Goal: Task Accomplishment & Management: Manage account settings

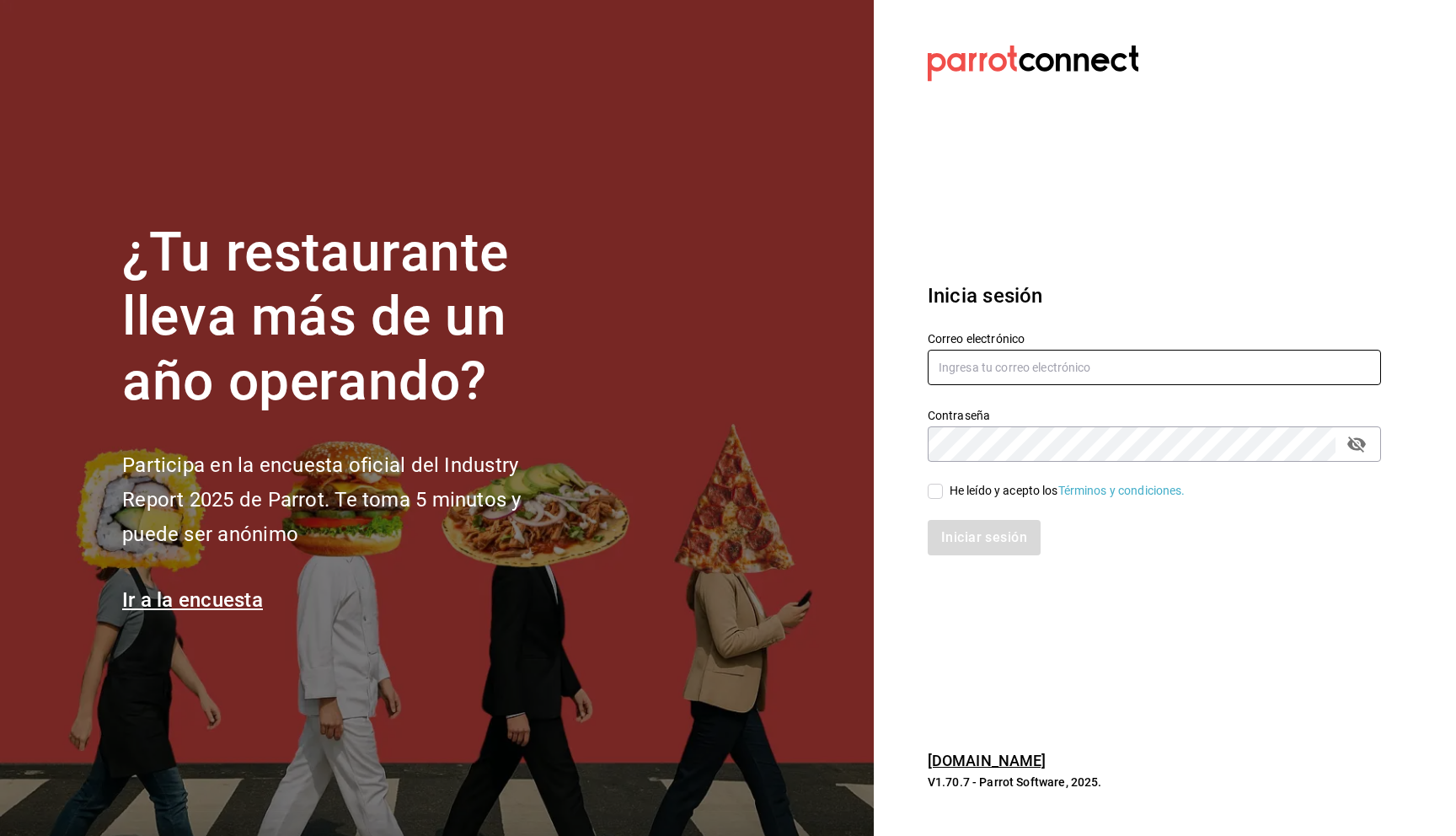
click at [974, 373] on input "text" at bounding box center [1154, 367] width 454 height 35
type input "[PERSON_NAME][DOMAIN_NAME][EMAIL_ADDRESS][PERSON_NAME][DOMAIN_NAME]"
click at [942, 493] on input "He leído y acepto los Términos y condiciones." at bounding box center [935, 490] width 15 height 15
checkbox input "true"
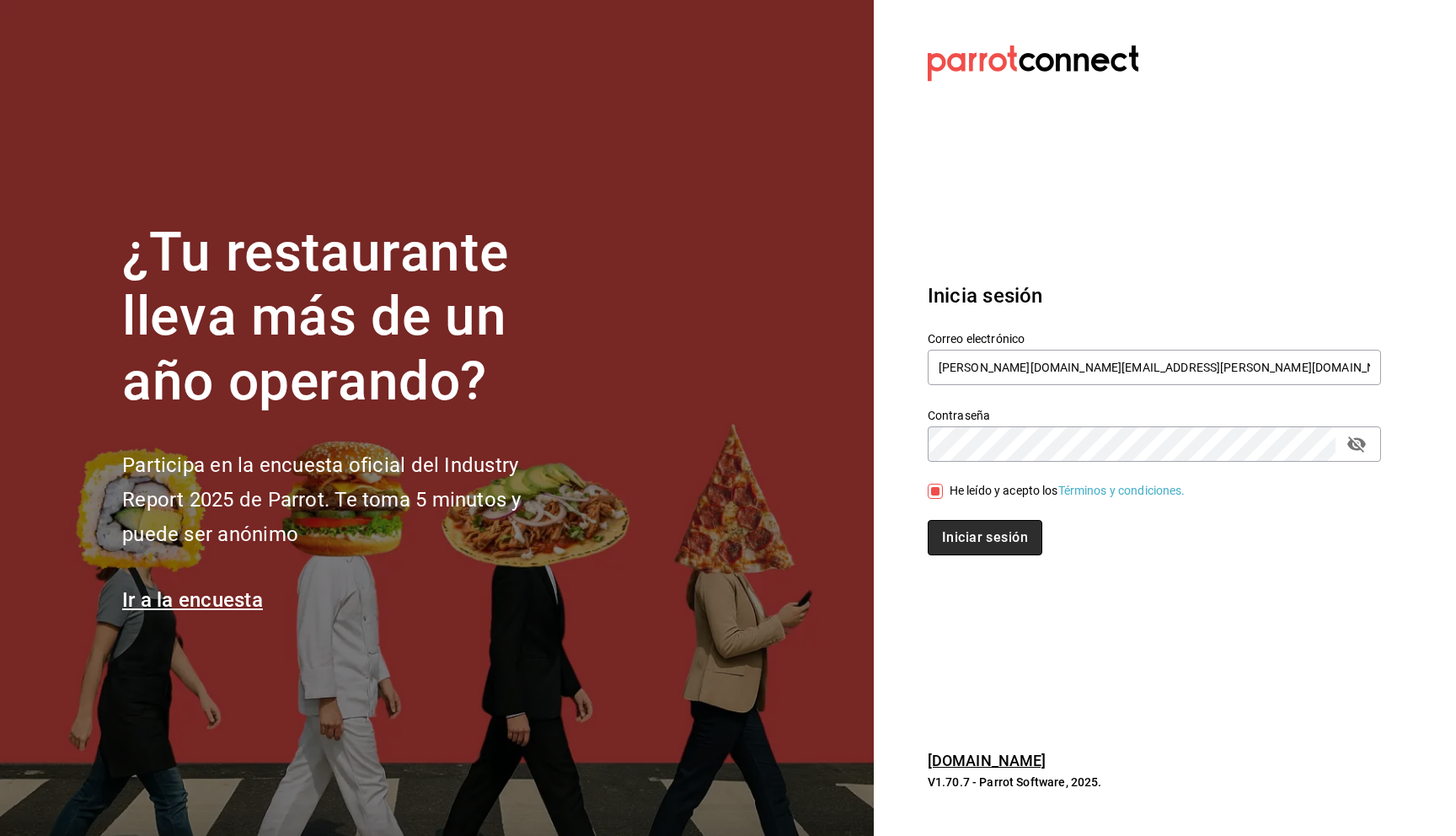
click at [979, 528] on button "Iniciar sesión" at bounding box center [985, 537] width 115 height 35
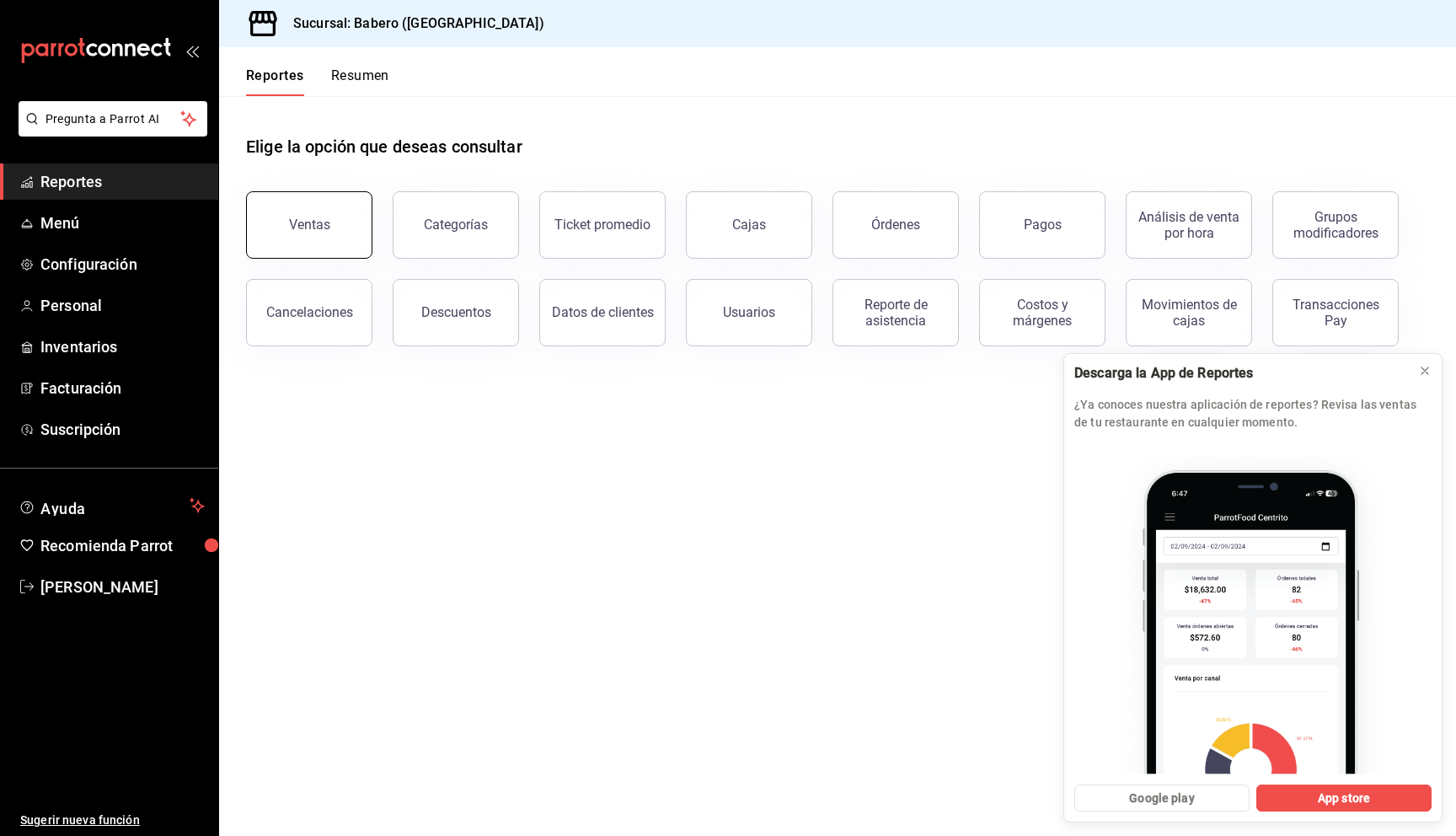
click at [334, 230] on button "Ventas" at bounding box center [309, 225] width 126 height 68
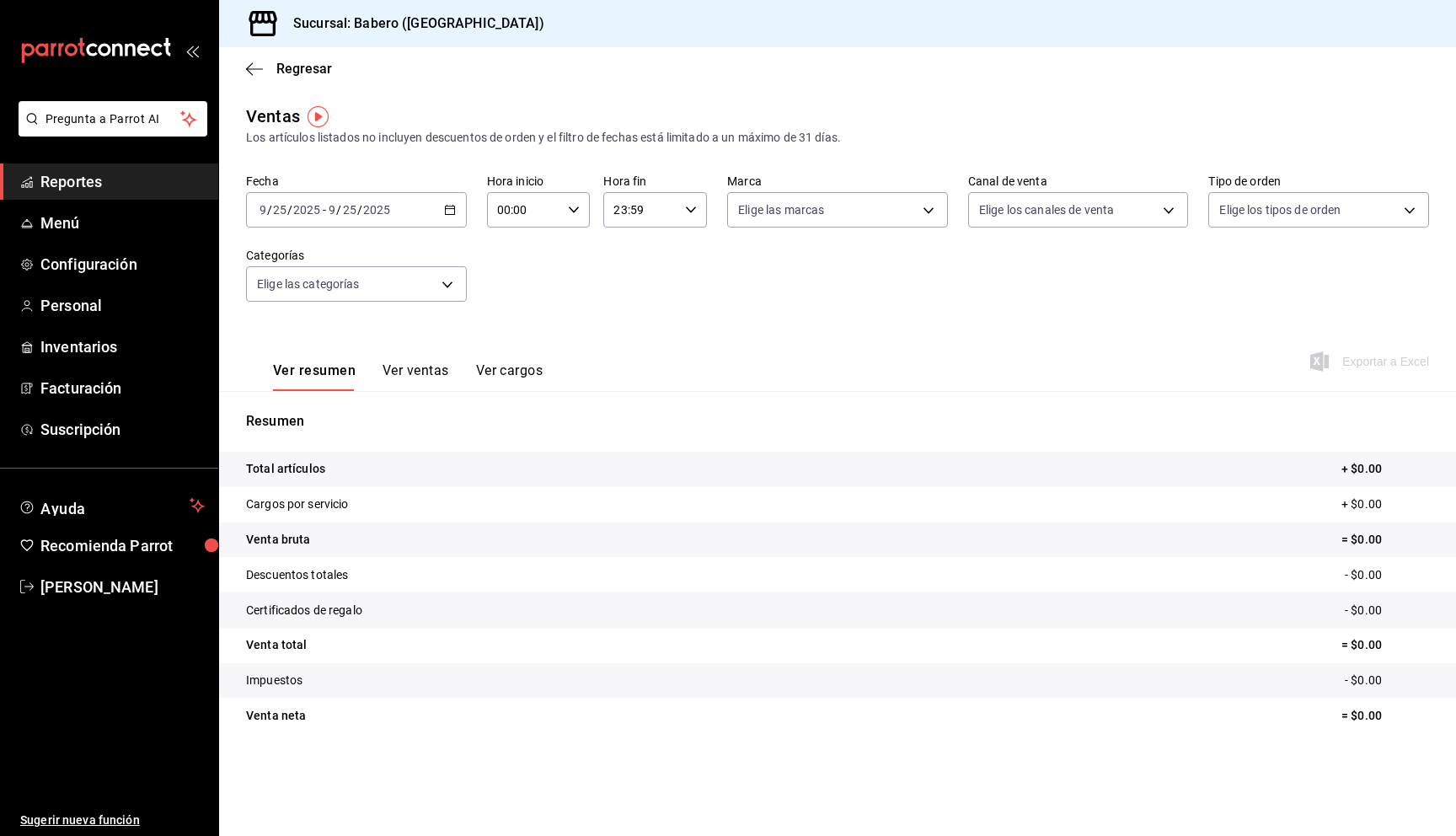
click at [449, 210] on icon "button" at bounding box center [449, 209] width 11 height 11
click at [301, 297] on span "Ayer" at bounding box center [326, 298] width 131 height 18
click at [1410, 466] on div at bounding box center [1406, 468] width 47 height 18
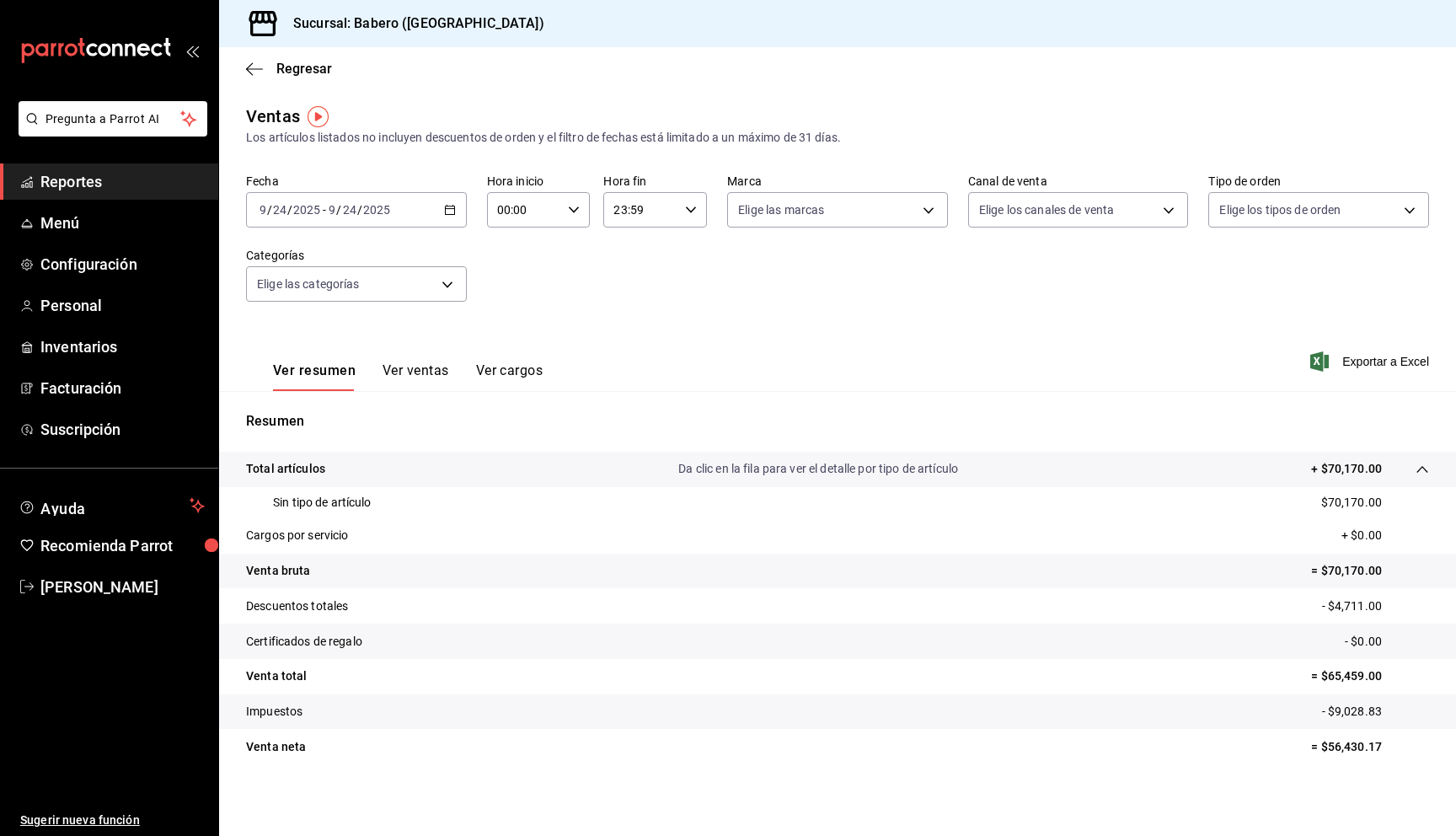
click at [1416, 468] on icon at bounding box center [1422, 468] width 13 height 13
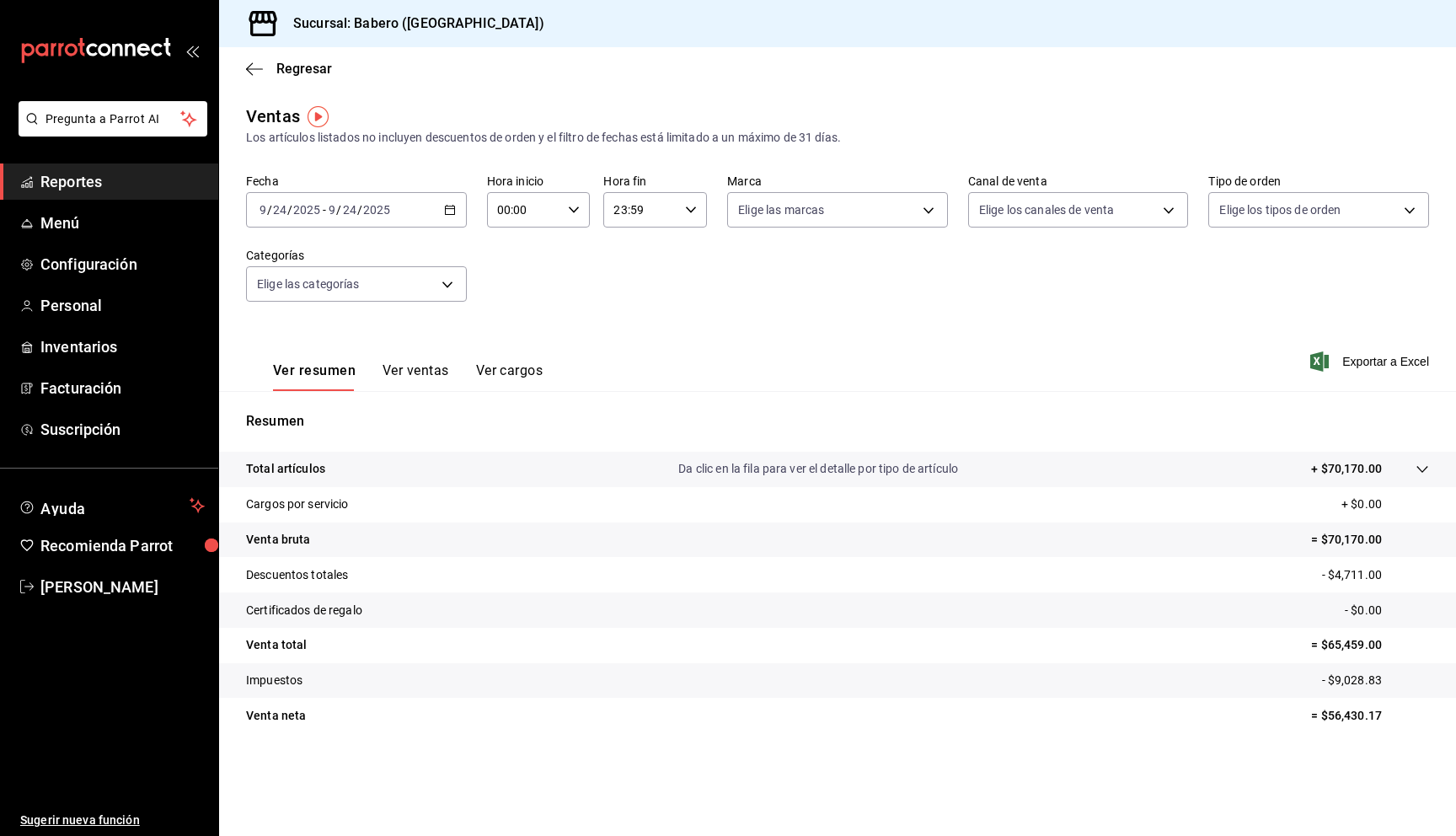
click at [239, 67] on div "Regresar" at bounding box center [838, 68] width 1237 height 43
click at [247, 67] on icon "button" at bounding box center [254, 68] width 17 height 15
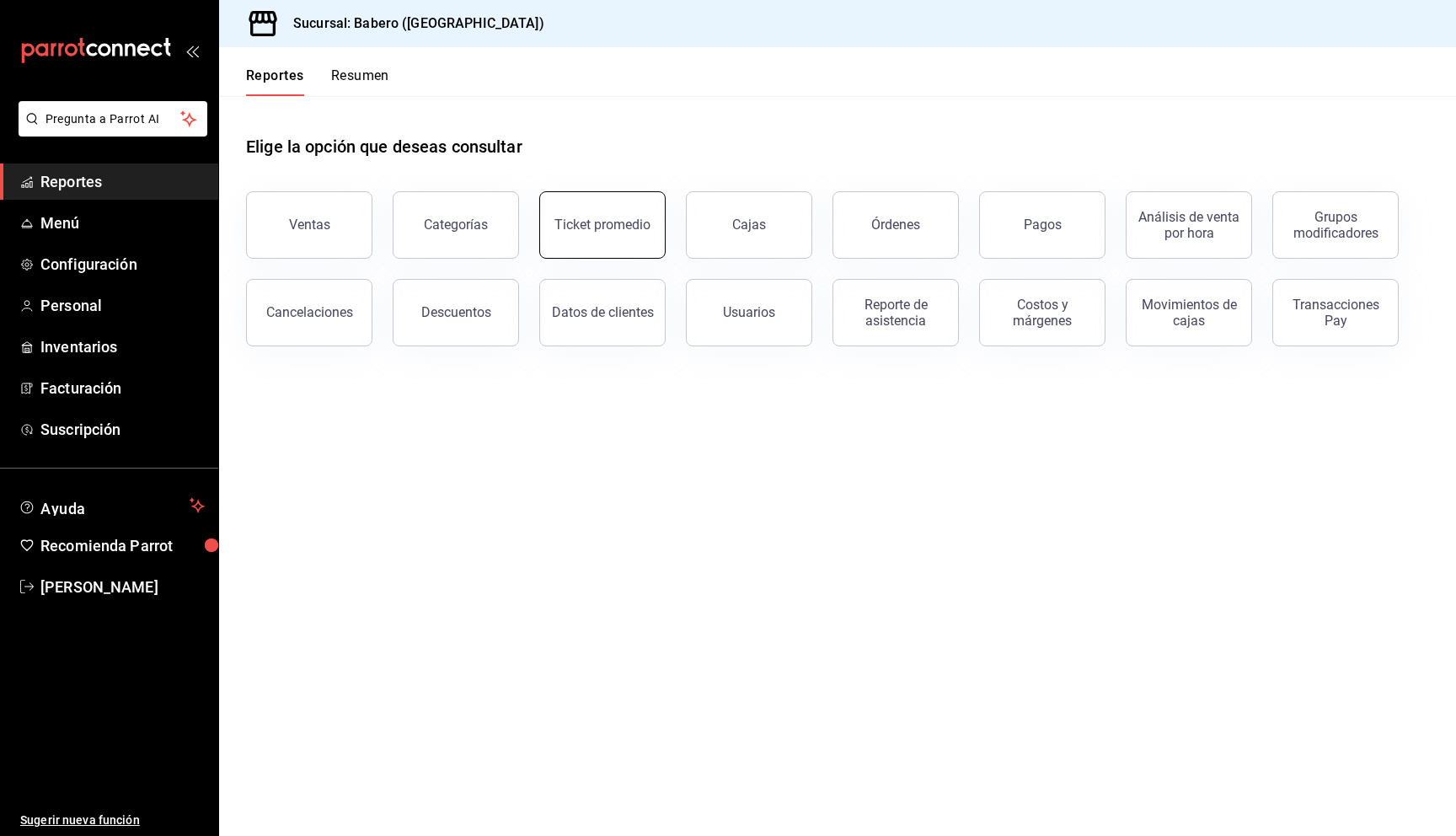
click at [604, 239] on button "Ticket promedio" at bounding box center [603, 225] width 126 height 68
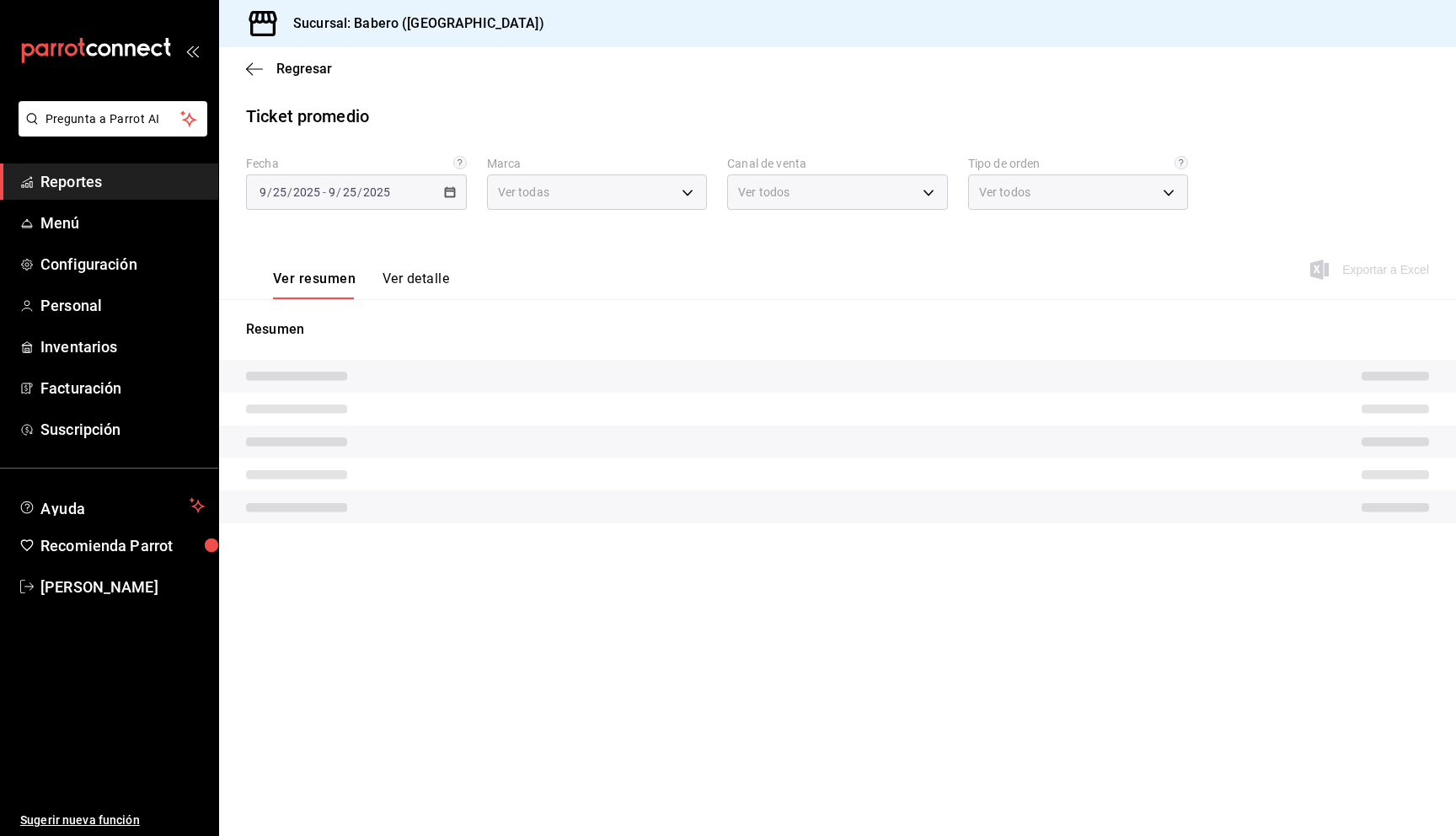
type input "3c8689db-ba21-444b-9092-0c985d975b3f"
type input "PARROT,UBER_EATS,RAPPI,DIDI_FOOD,ONLINE"
type input "688b0434-3801-4377-9681-120eac3df97e,02af625c-3640-4900-b289-322982a35b13,EXTER…"
click at [401, 194] on div "[DATE] [DATE] - [DATE] [DATE]" at bounding box center [356, 192] width 221 height 35
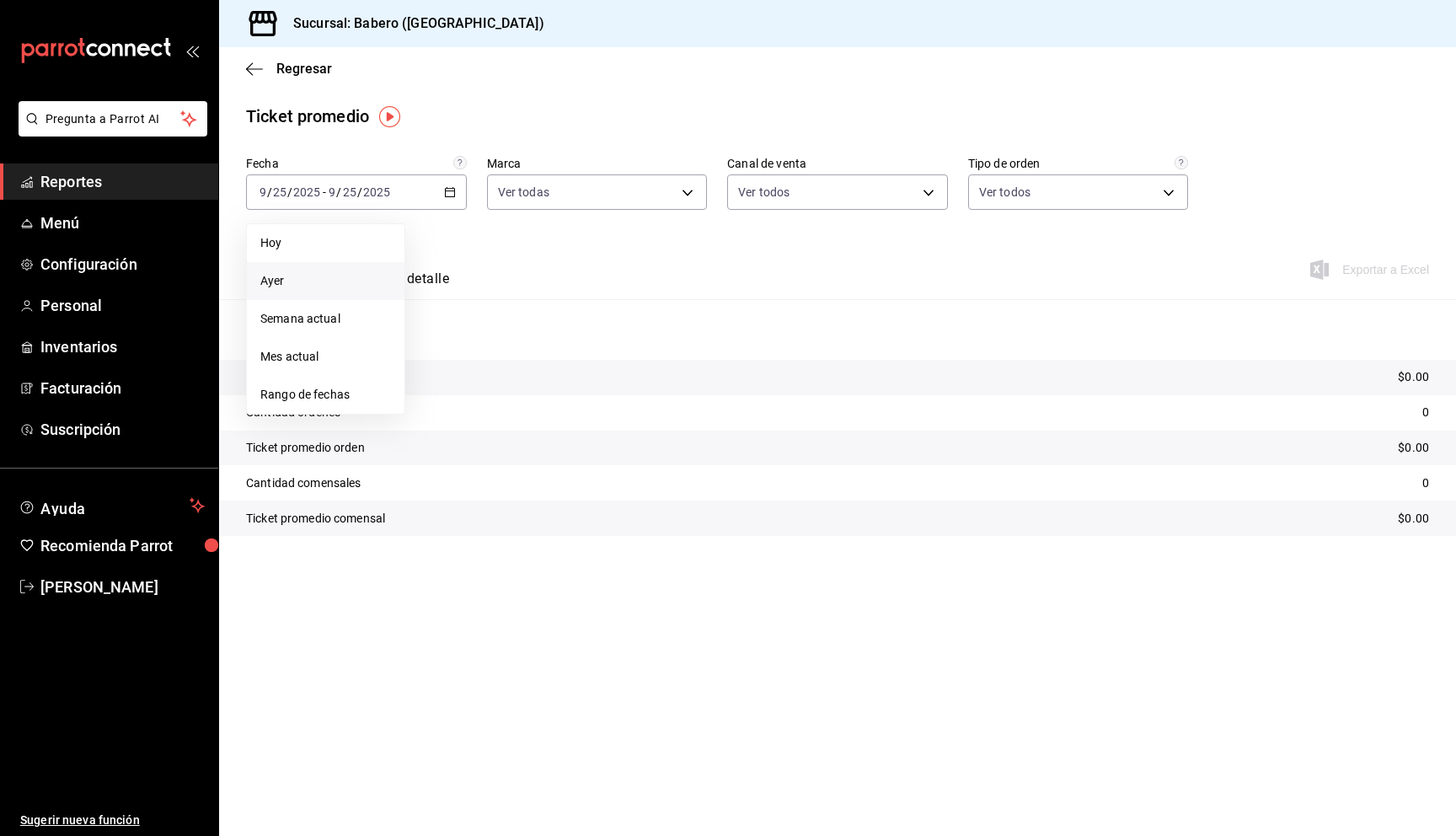
click at [305, 272] on span "Ayer" at bounding box center [326, 281] width 131 height 18
click at [265, 75] on span "Regresar" at bounding box center [289, 68] width 86 height 16
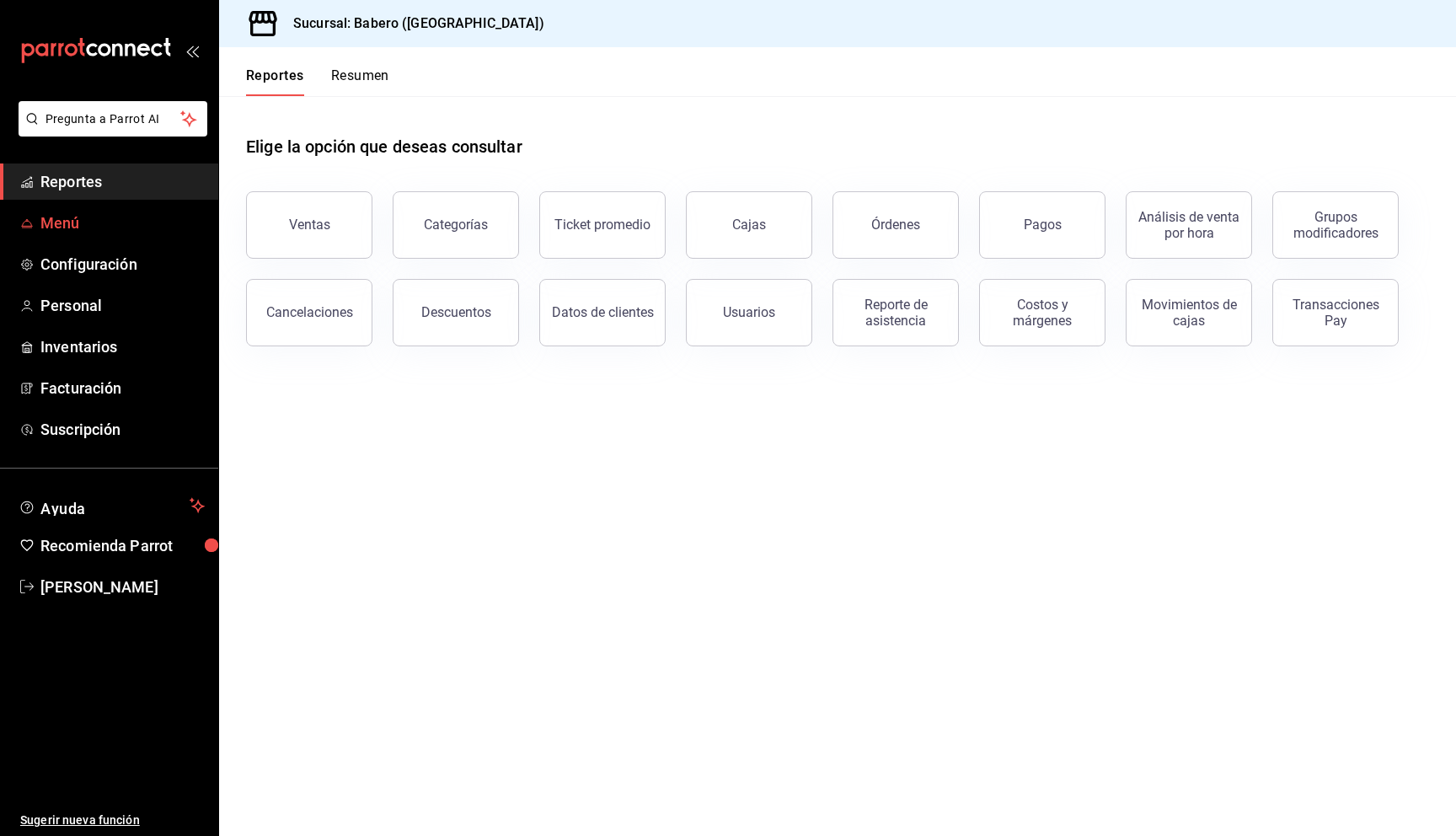
click at [68, 232] on span "Menú" at bounding box center [122, 223] width 164 height 23
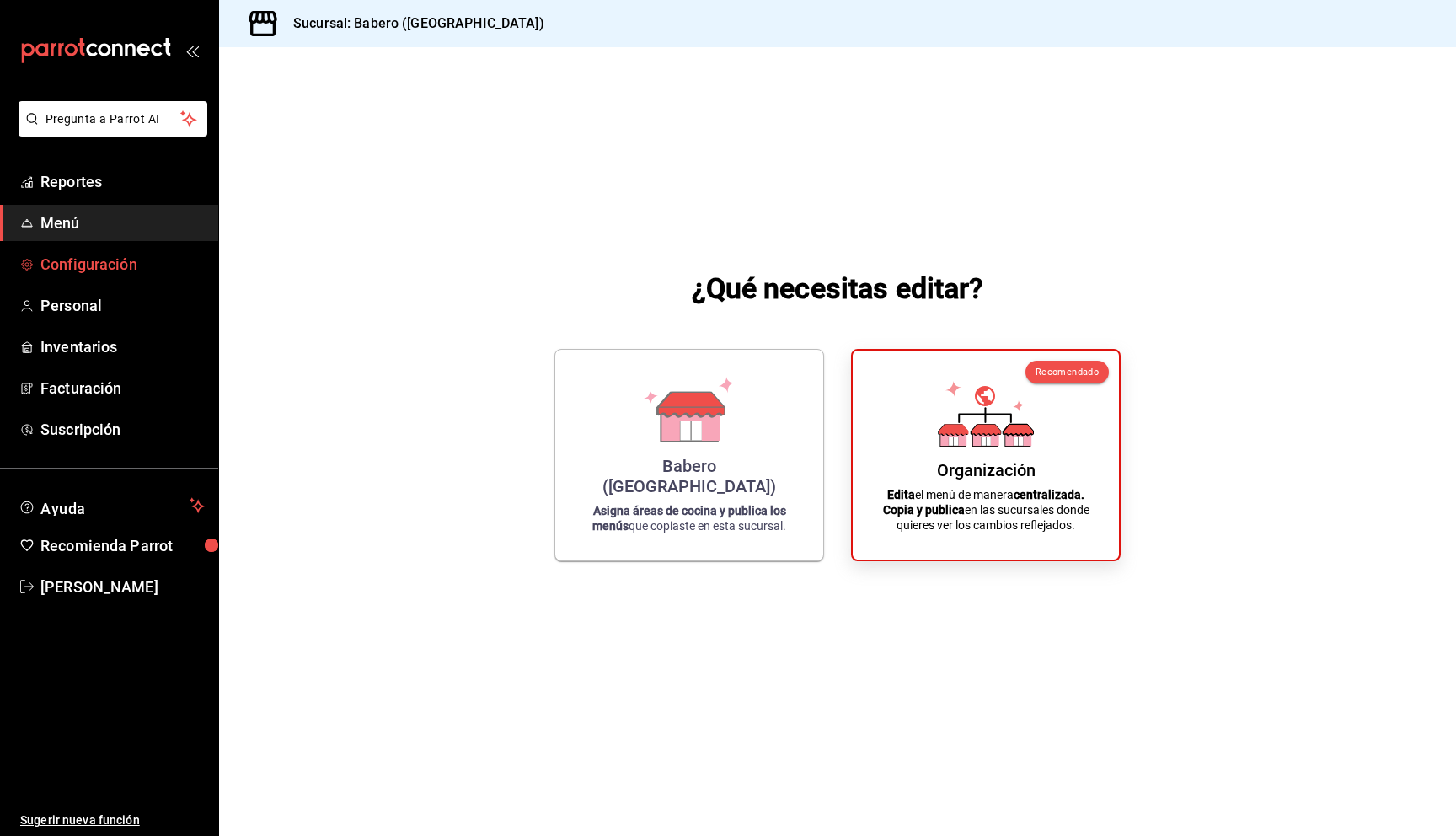
click at [113, 272] on span "Configuración" at bounding box center [122, 264] width 164 height 23
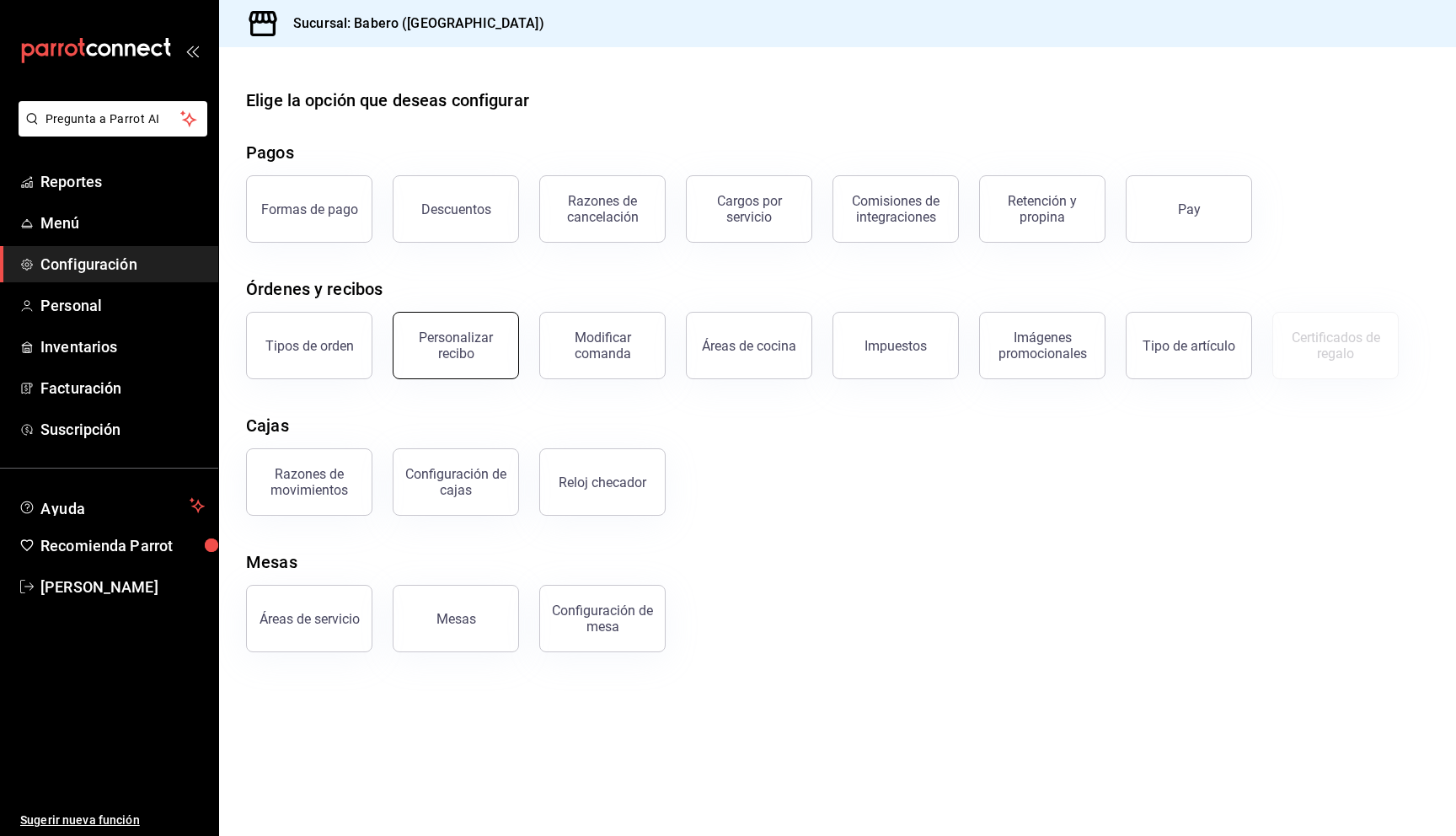
click at [457, 319] on button "Personalizar recibo" at bounding box center [455, 345] width 126 height 68
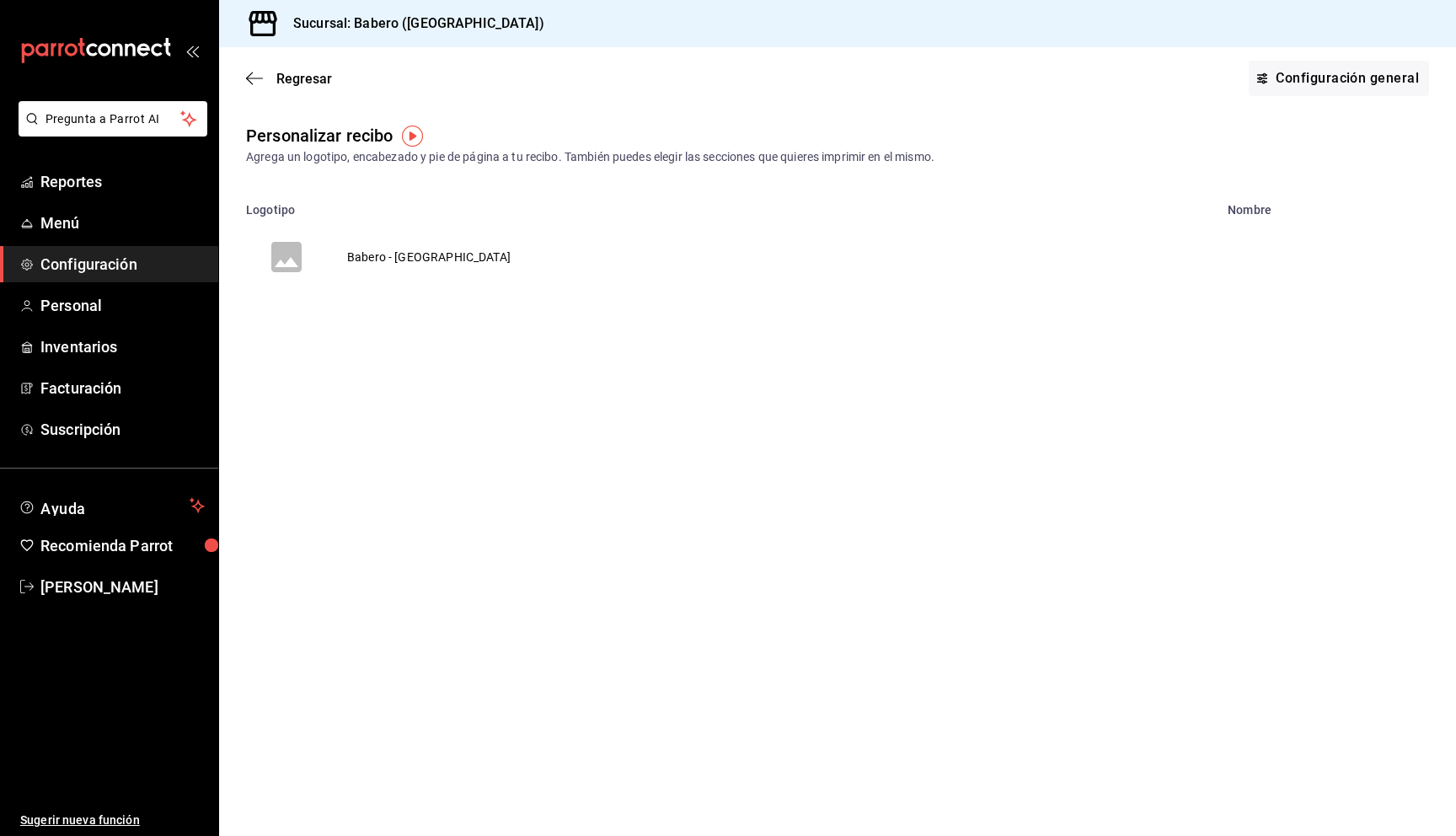
click at [409, 256] on td "Babero - [GEOGRAPHIC_DATA]" at bounding box center [429, 257] width 204 height 81
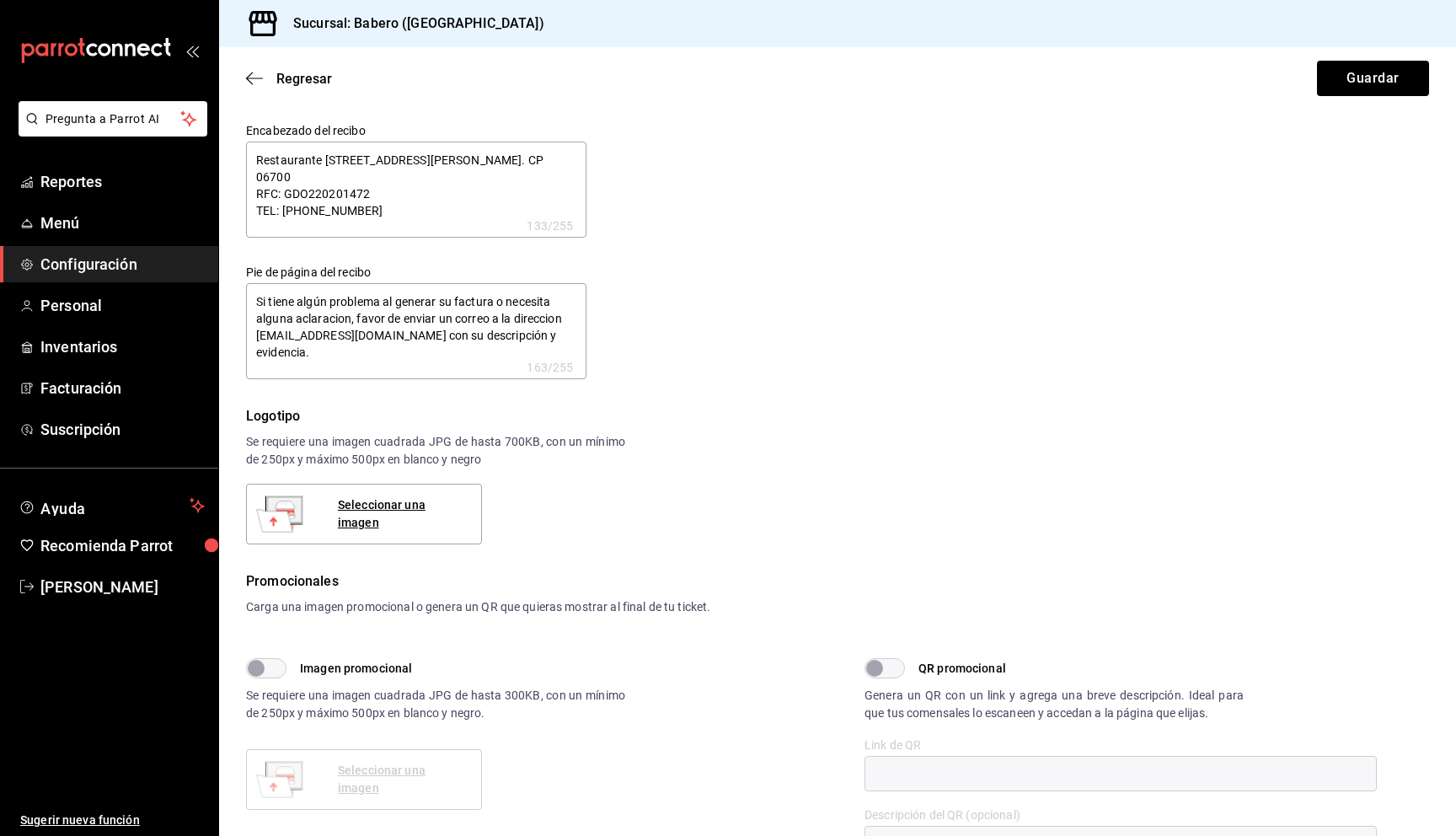
type textarea "x"
click at [721, 217] on div "Encabezado del recibo Restaurante [STREET_ADDRESS][PERSON_NAME]. CP 06700 RFC: …" at bounding box center [827, 240] width 1203 height 276
click at [256, 81] on icon "button" at bounding box center [254, 78] width 17 height 15
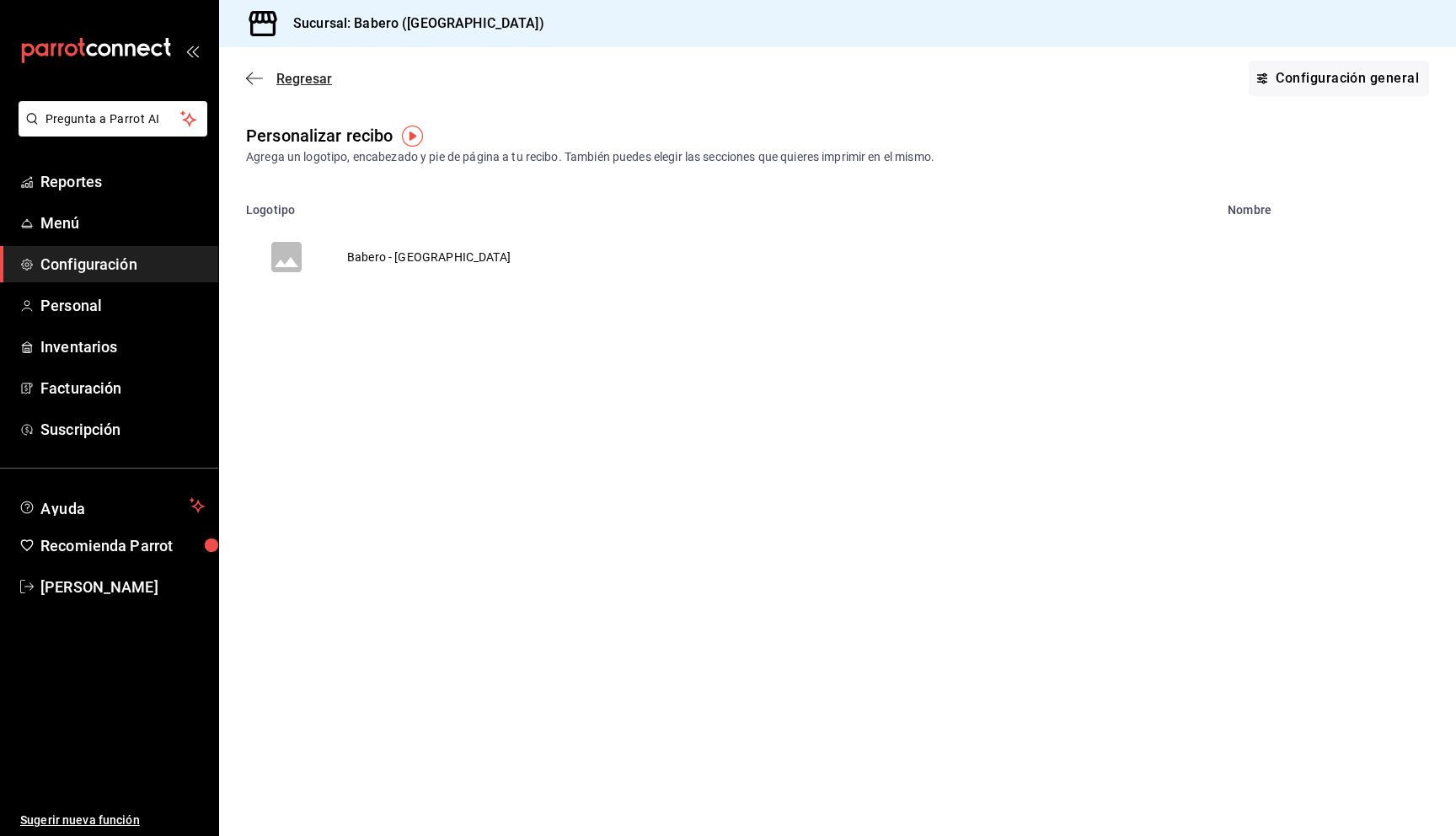
click at [277, 85] on span "Regresar" at bounding box center [304, 79] width 55 height 16
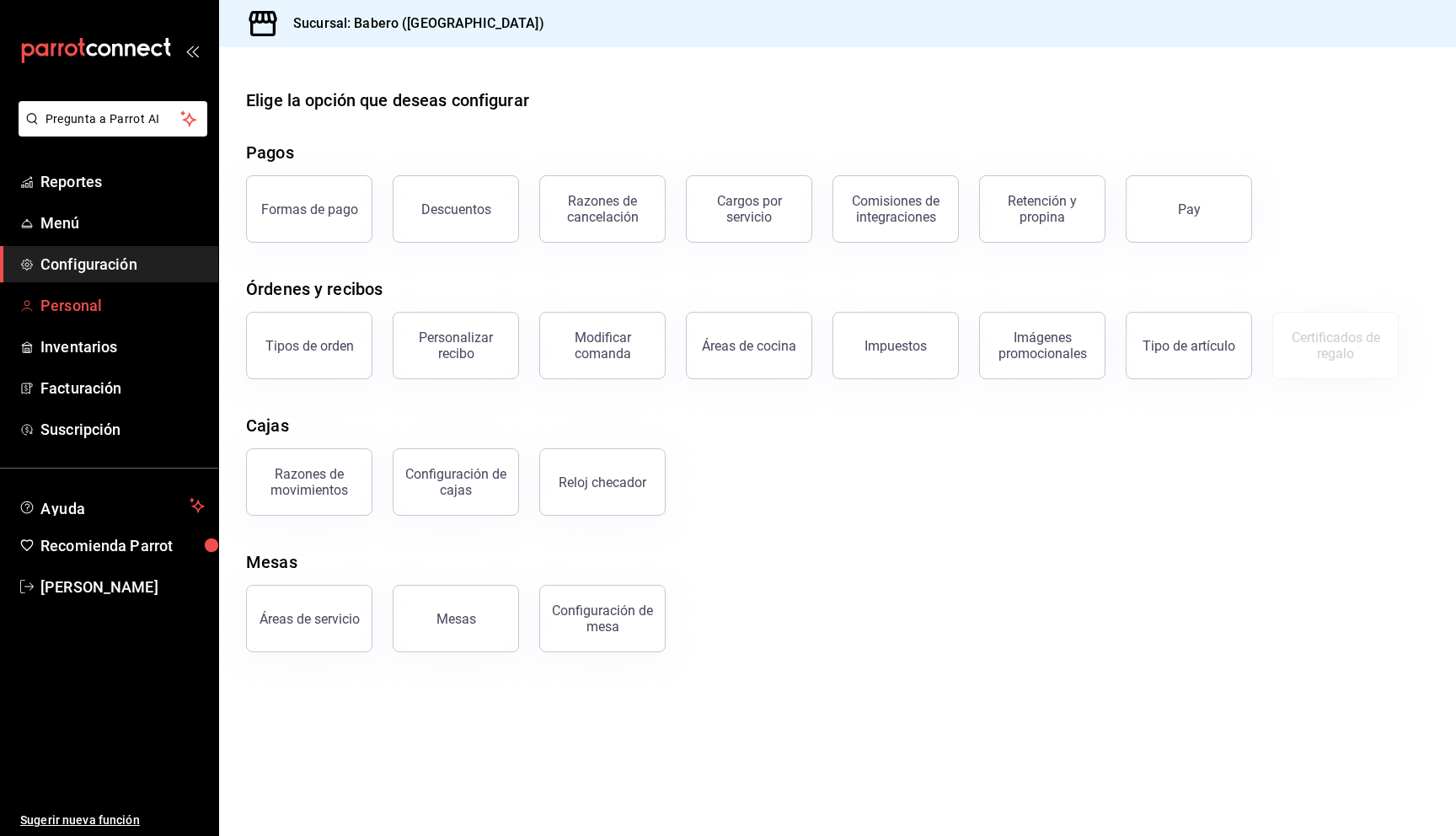
click at [85, 304] on span "Personal" at bounding box center [122, 305] width 164 height 23
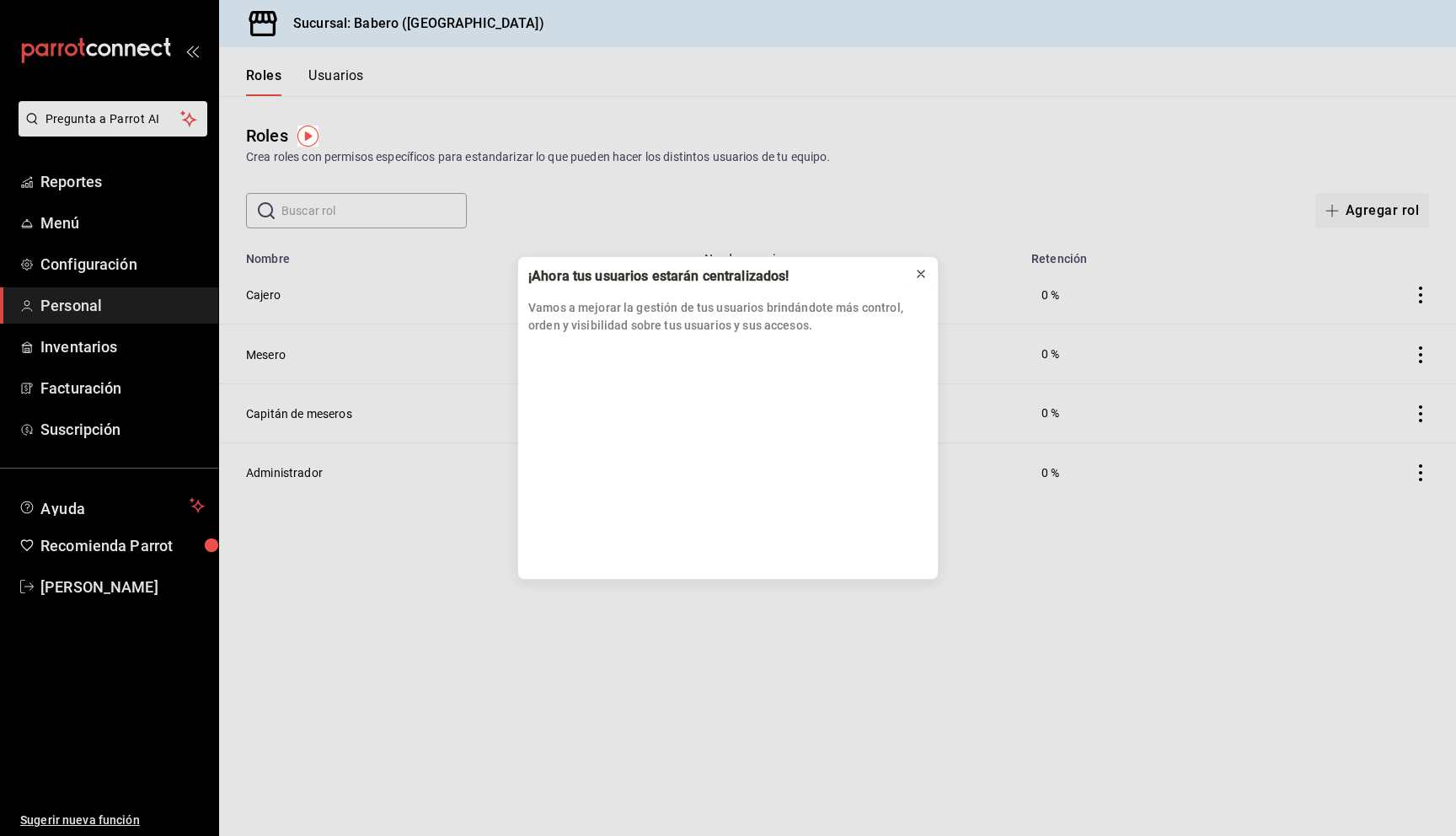
click at [922, 272] on icon at bounding box center [922, 274] width 7 height 7
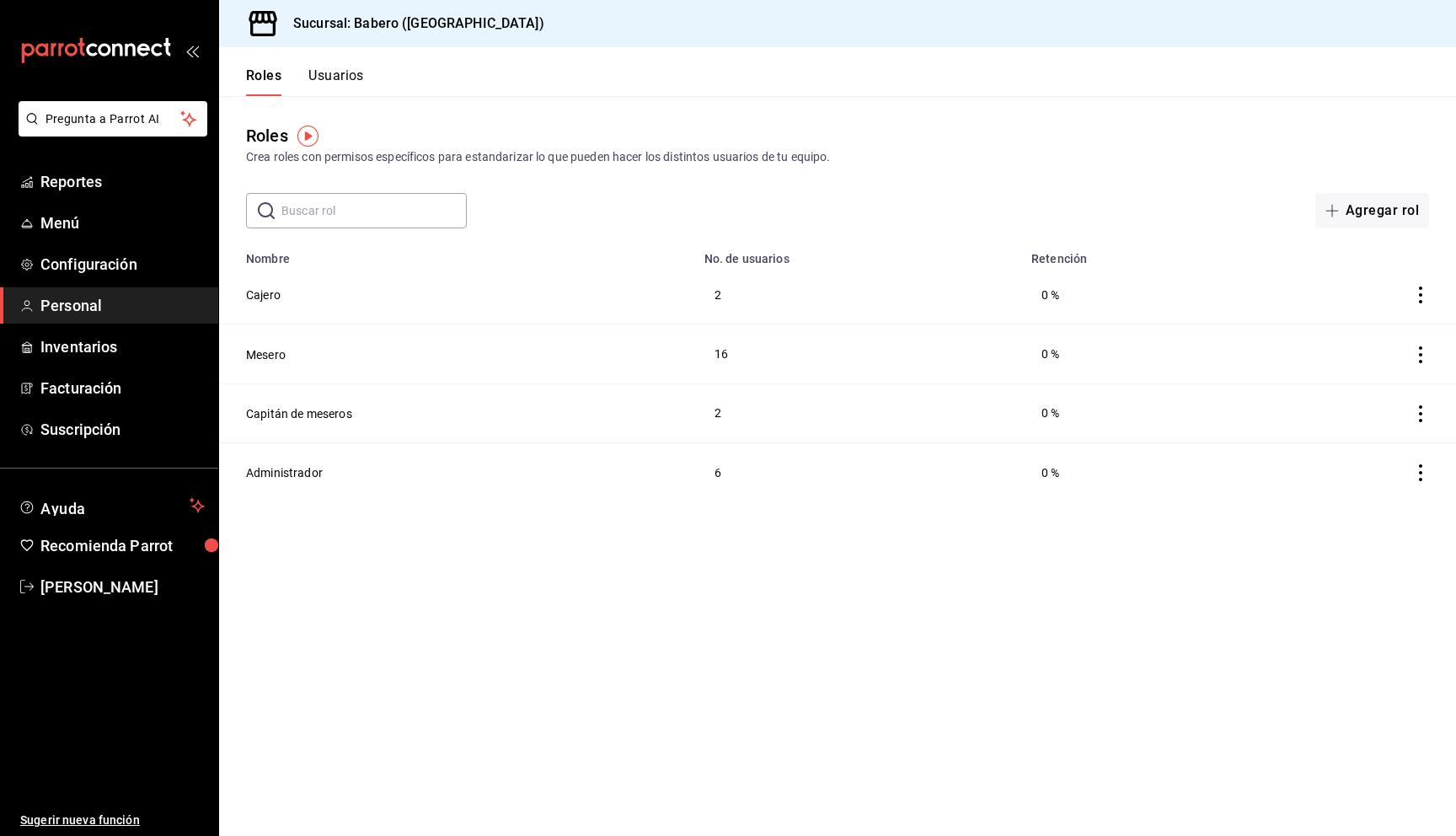
click at [721, 467] on td "6" at bounding box center [857, 471] width 327 height 59
click at [285, 468] on button "Administrador" at bounding box center [283, 472] width 76 height 17
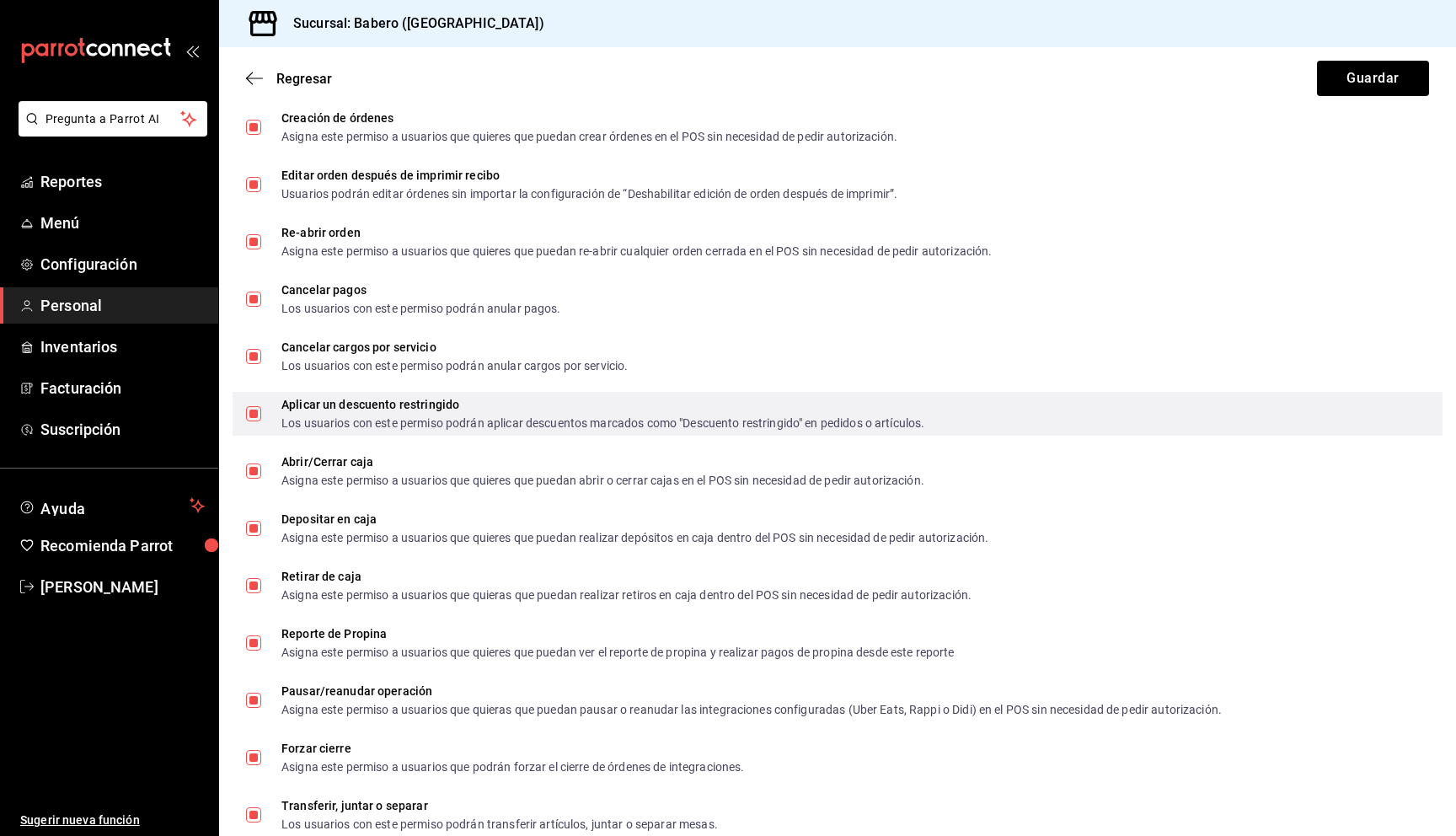
scroll to position [1249, 0]
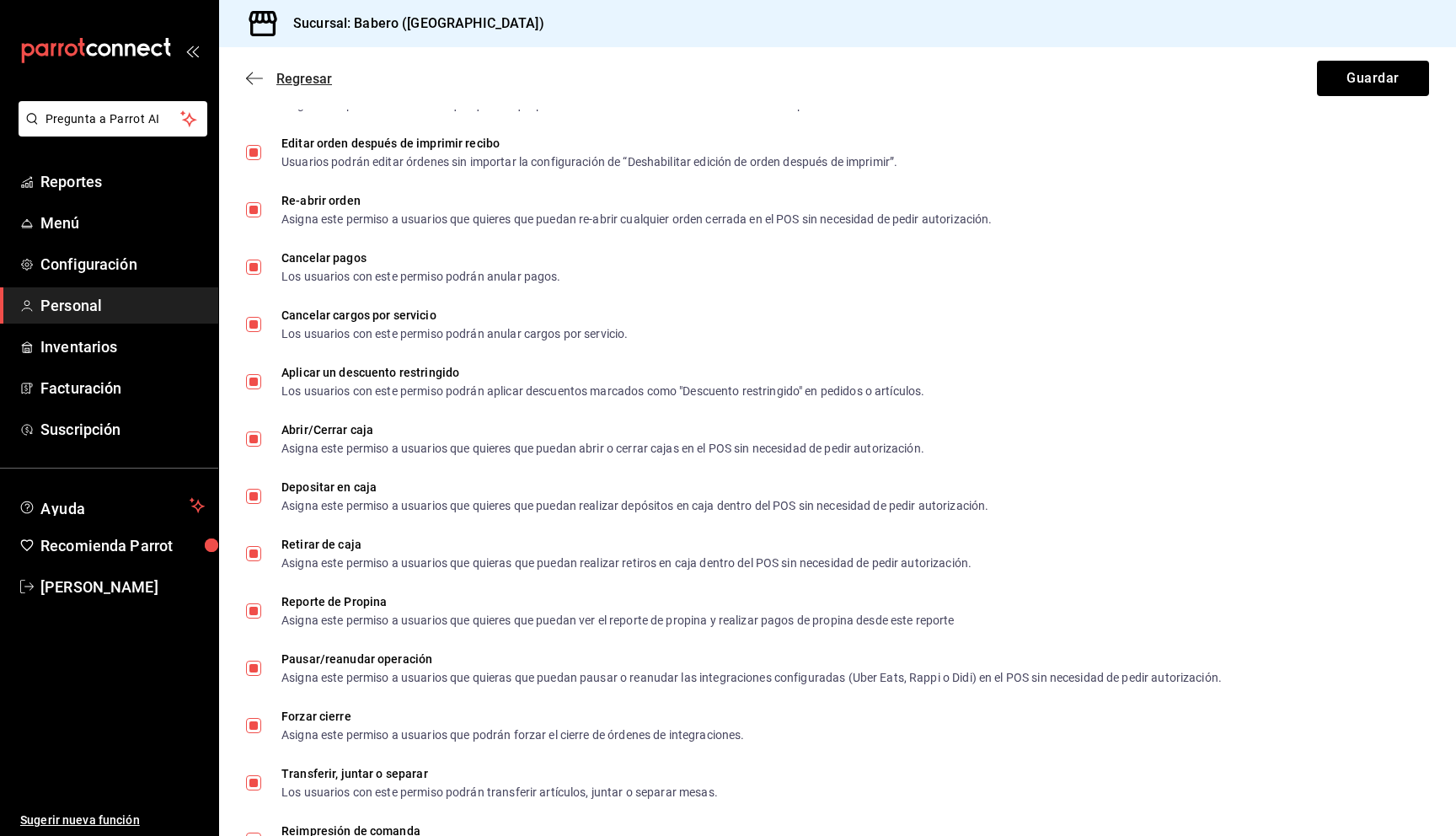
click at [257, 81] on icon "button" at bounding box center [254, 78] width 17 height 15
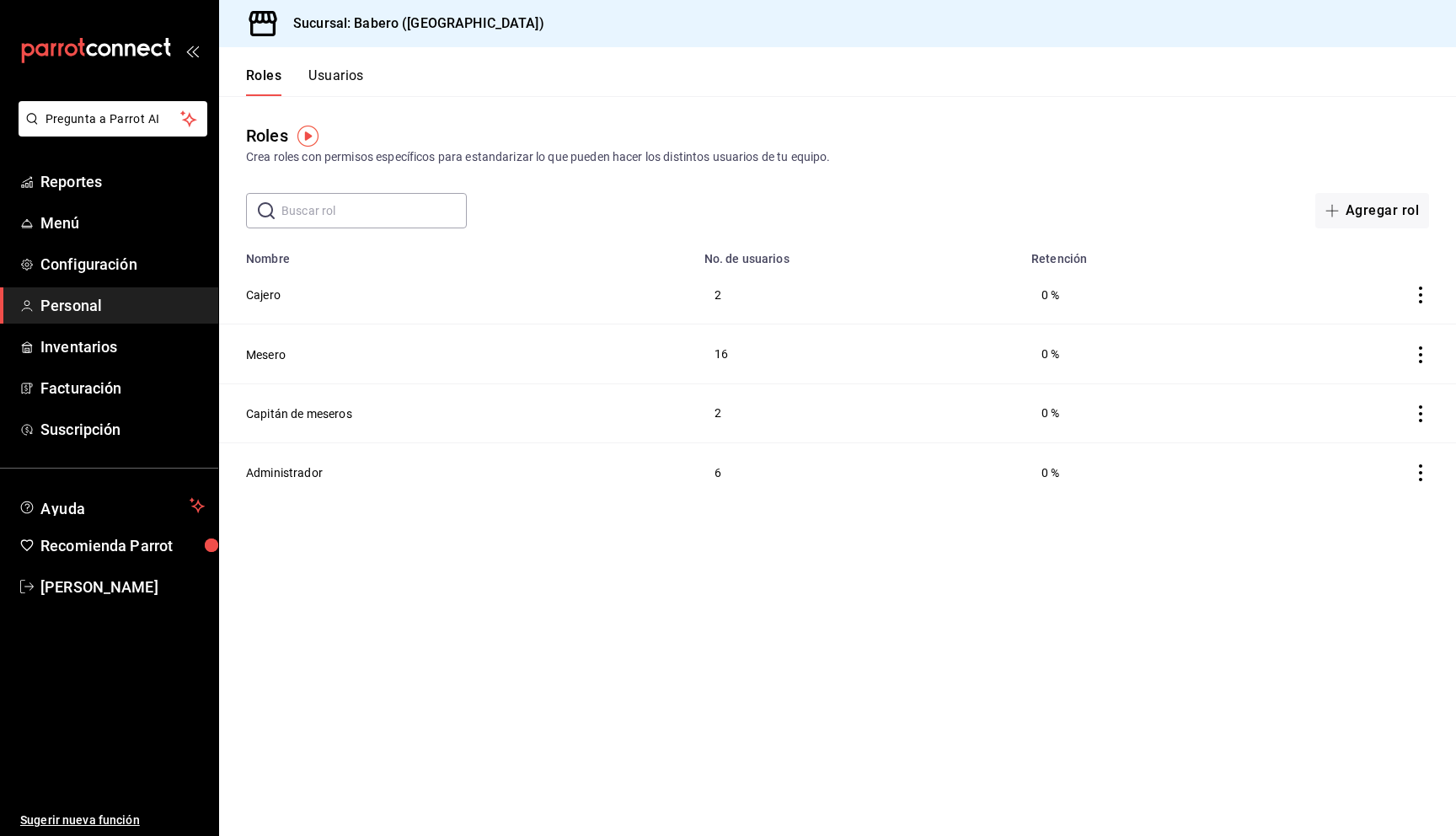
click at [342, 68] on button "Usuarios" at bounding box center [335, 82] width 55 height 29
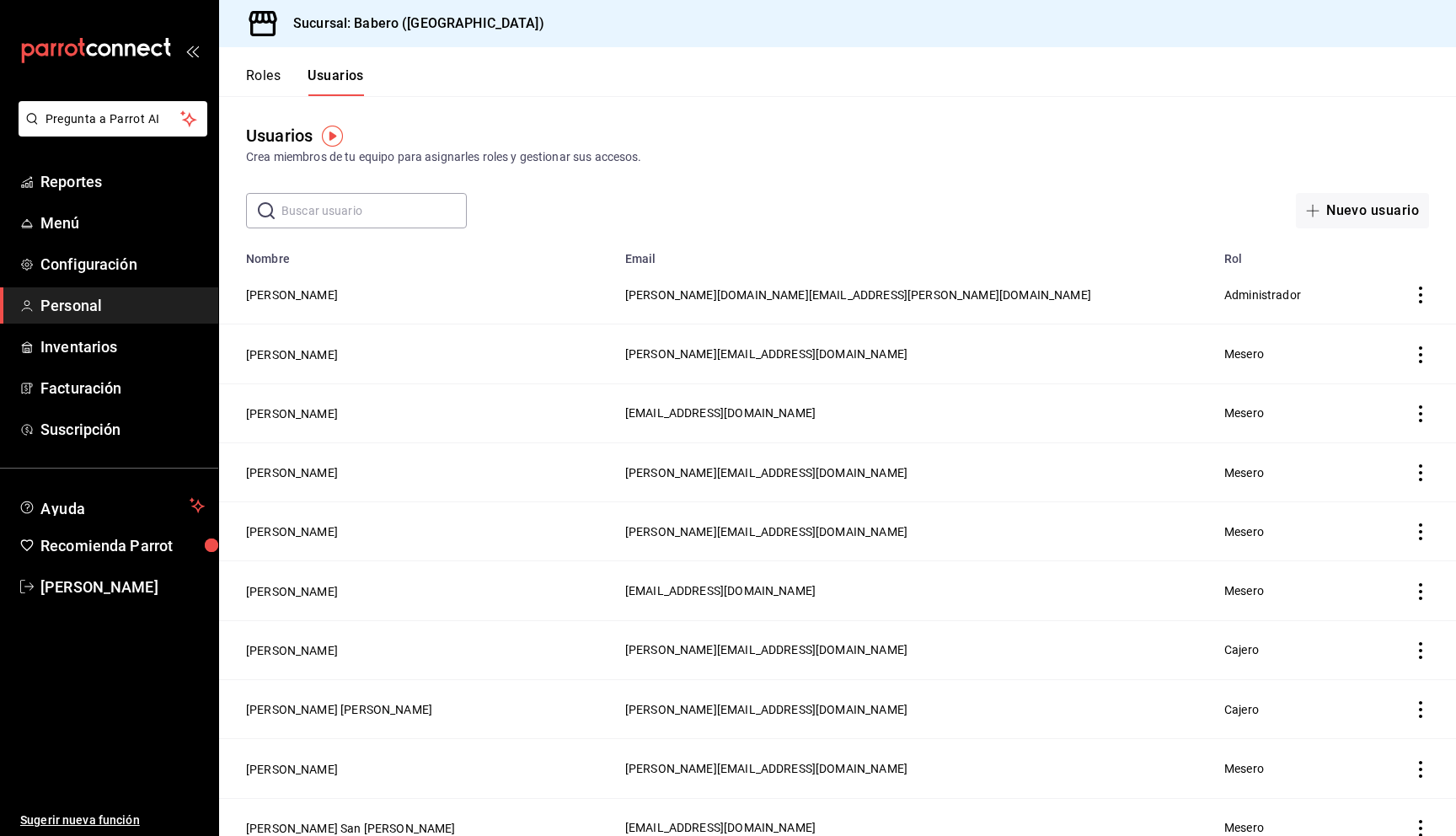
click at [273, 75] on button "Roles" at bounding box center [262, 82] width 34 height 29
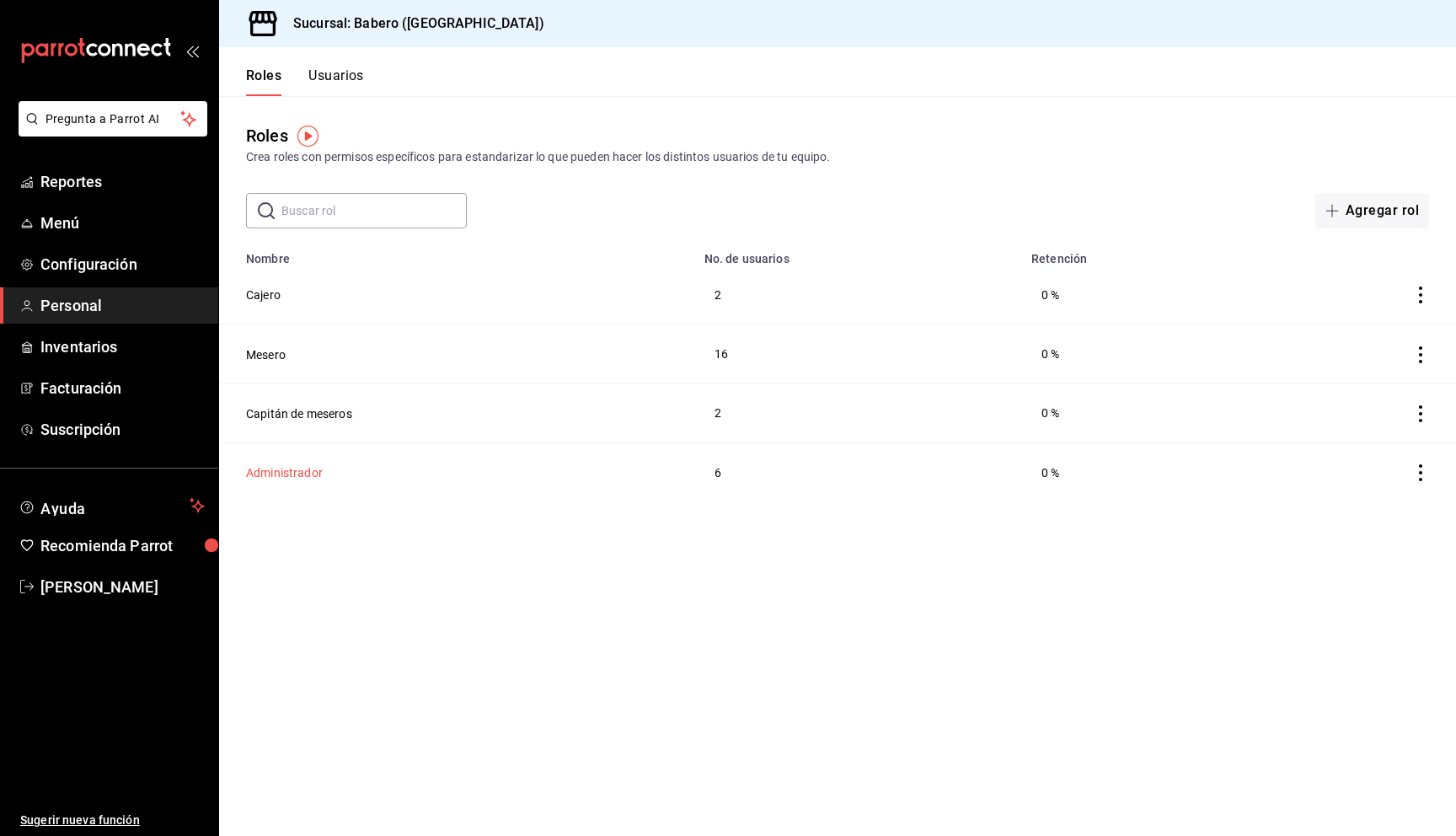
click at [294, 473] on button "Administrador" at bounding box center [283, 472] width 76 height 17
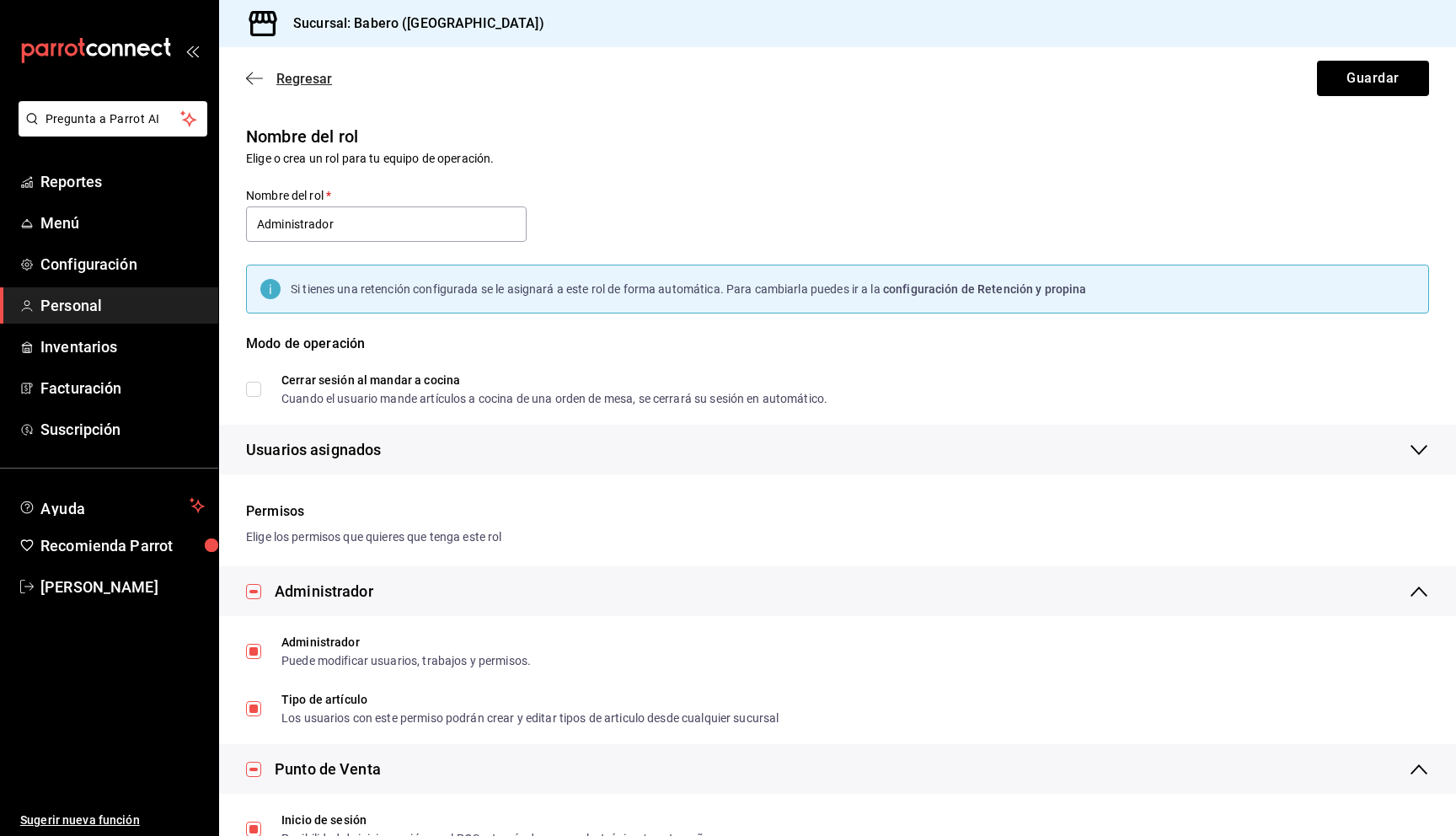
click at [254, 75] on icon "button" at bounding box center [254, 78] width 17 height 15
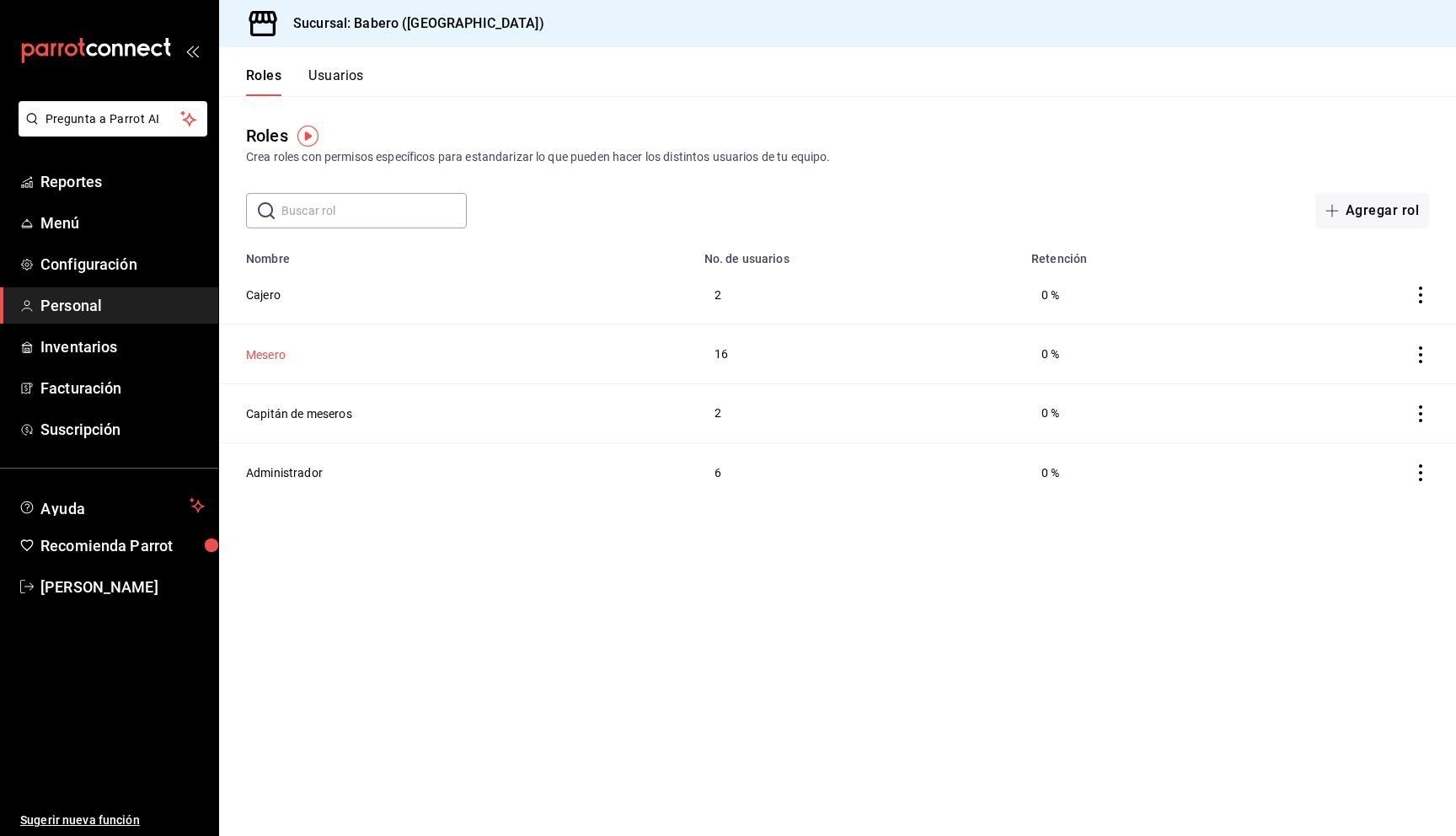
click at [271, 347] on button "Mesero" at bounding box center [265, 354] width 39 height 17
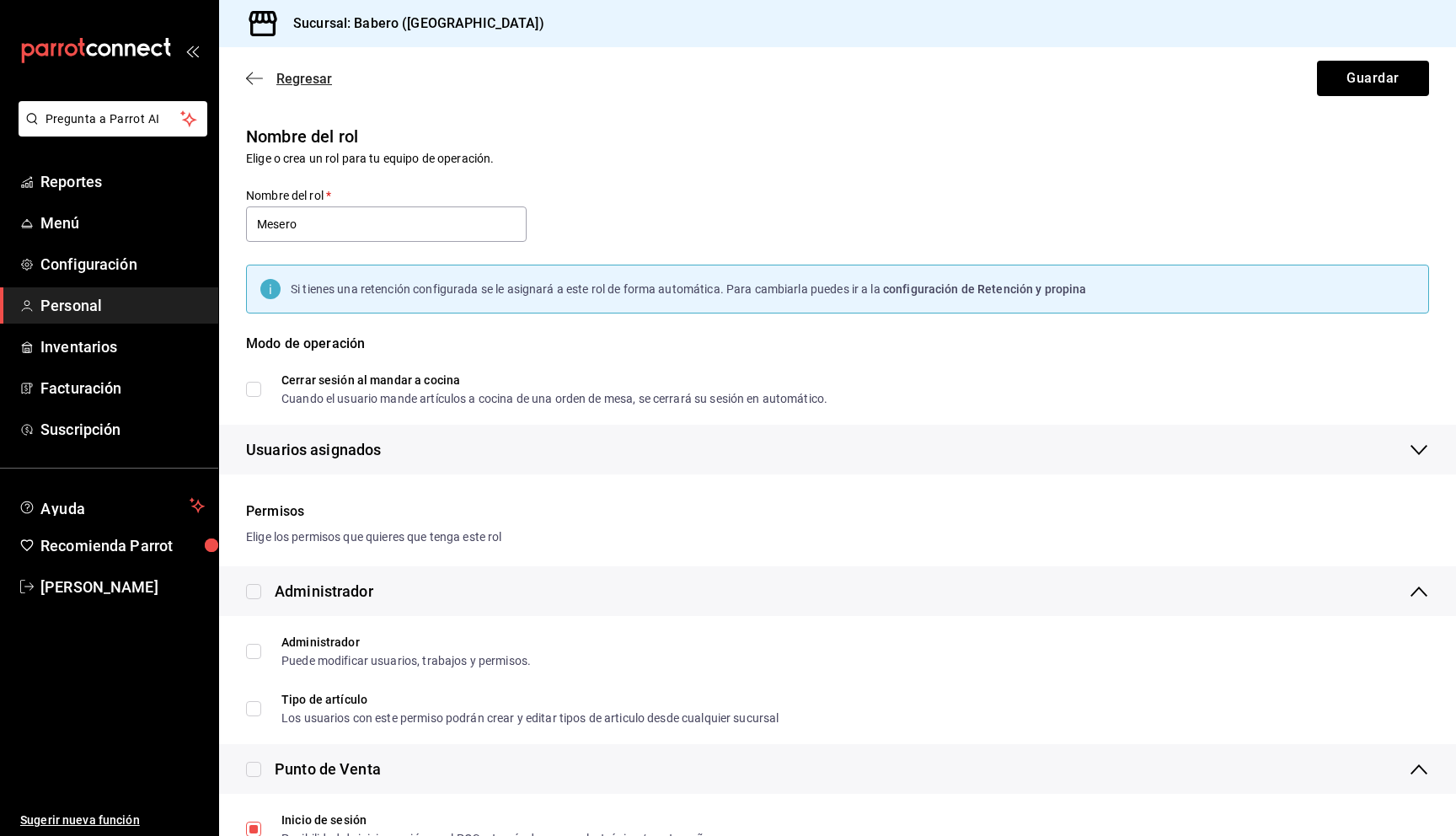
click at [248, 73] on icon "button" at bounding box center [254, 78] width 17 height 15
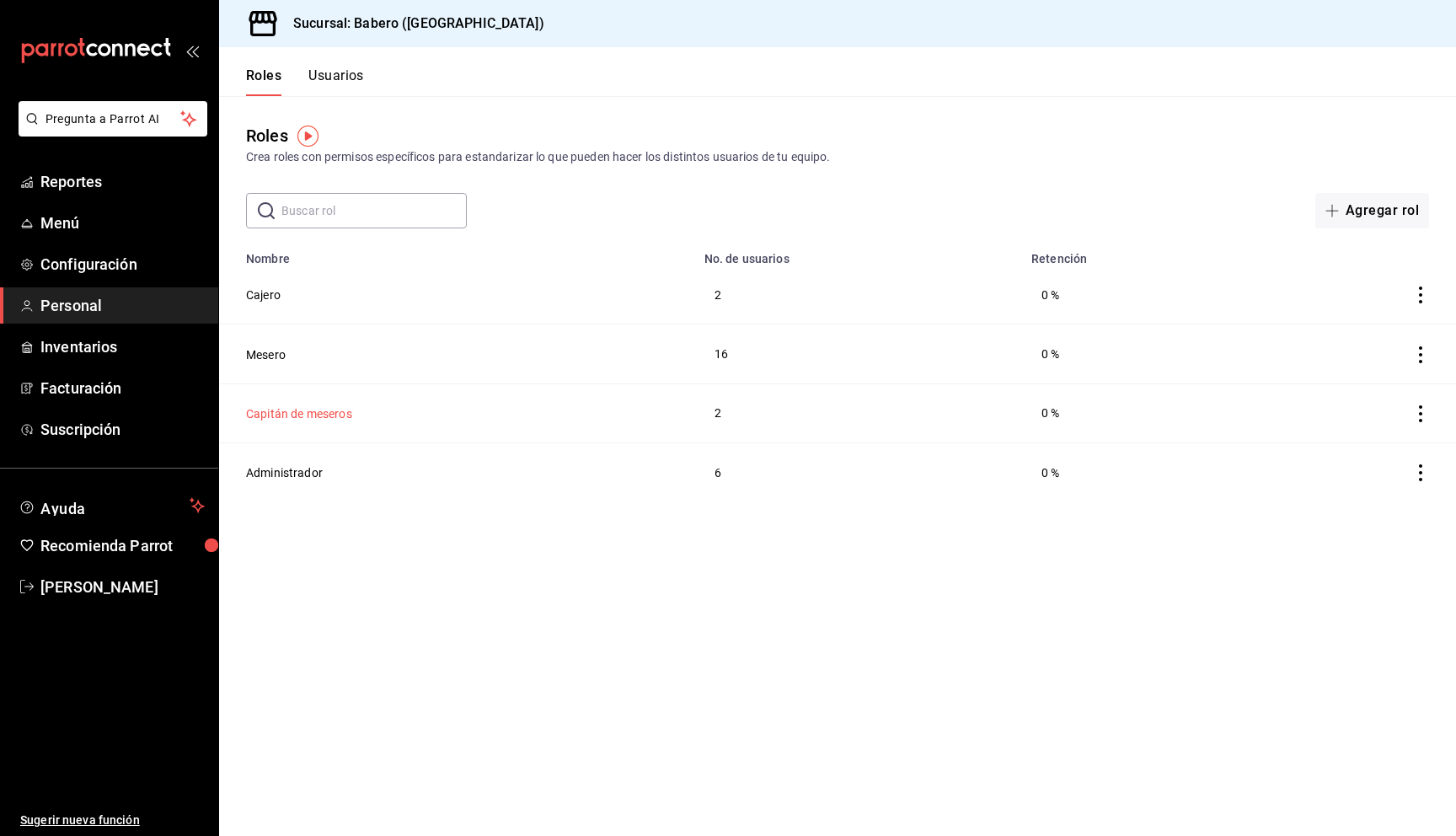
click at [303, 410] on button "Capitán de meseros" at bounding box center [298, 413] width 106 height 17
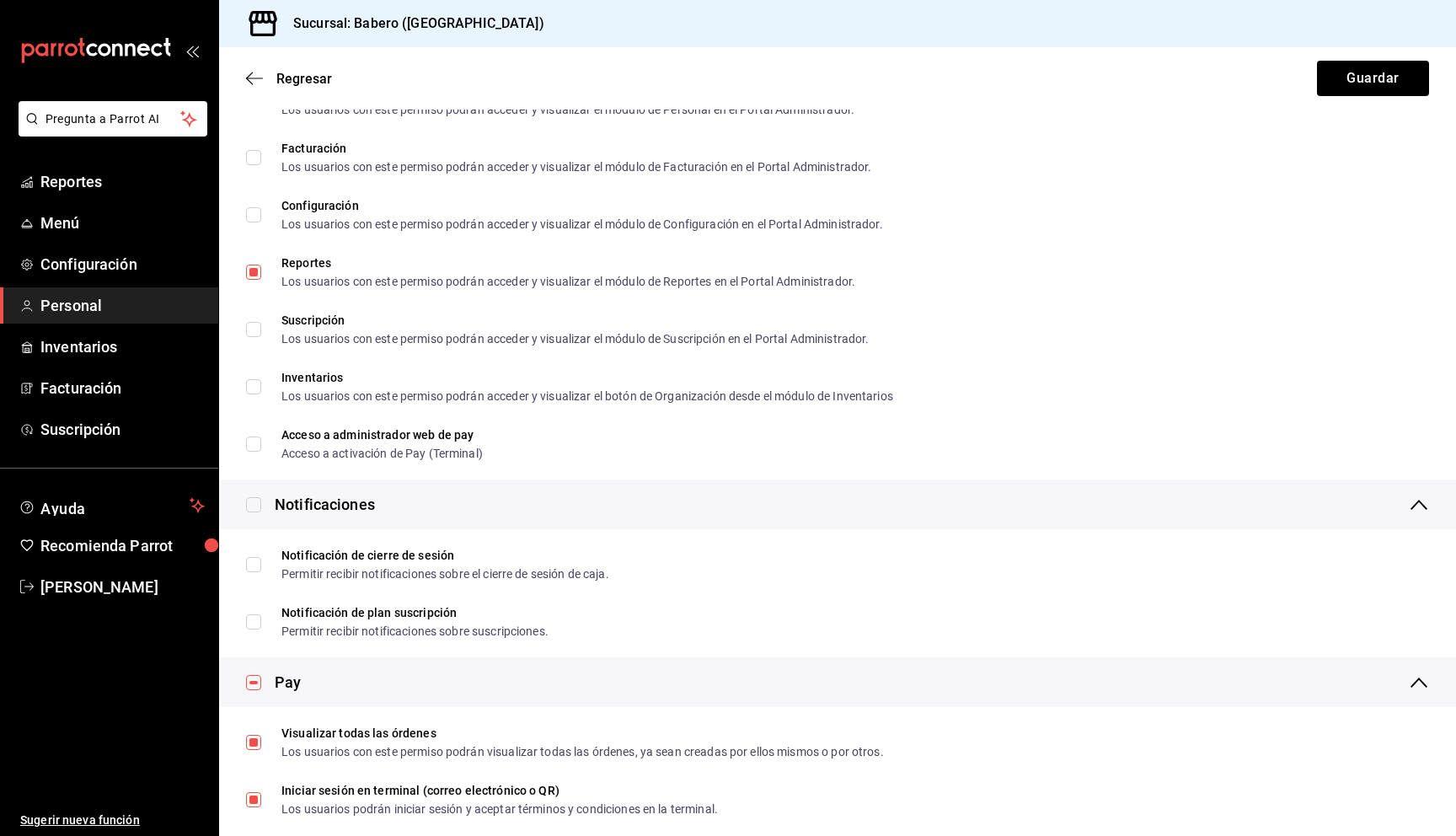
scroll to position [2828, 0]
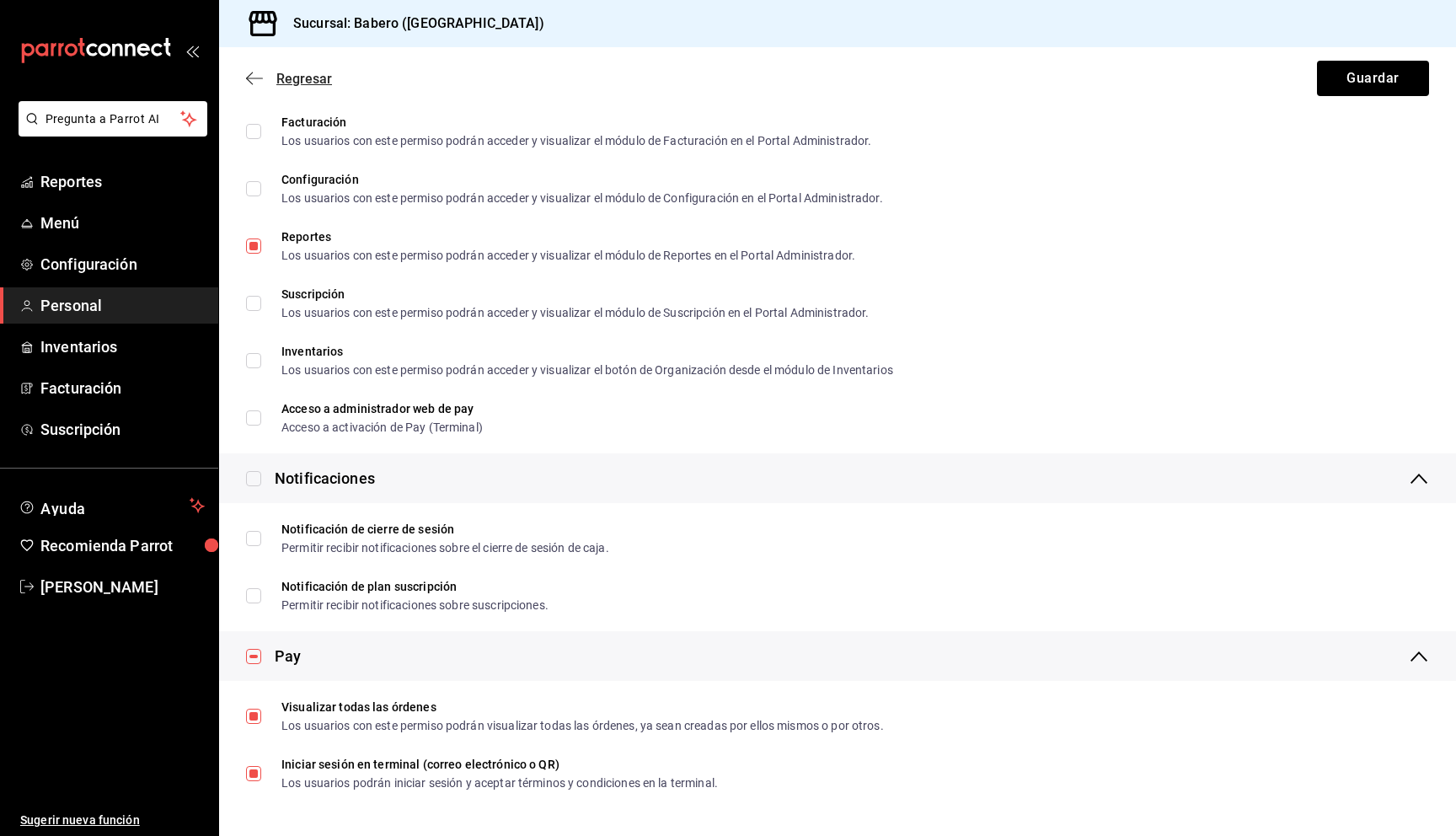
click at [252, 78] on icon "button" at bounding box center [254, 77] width 17 height 1
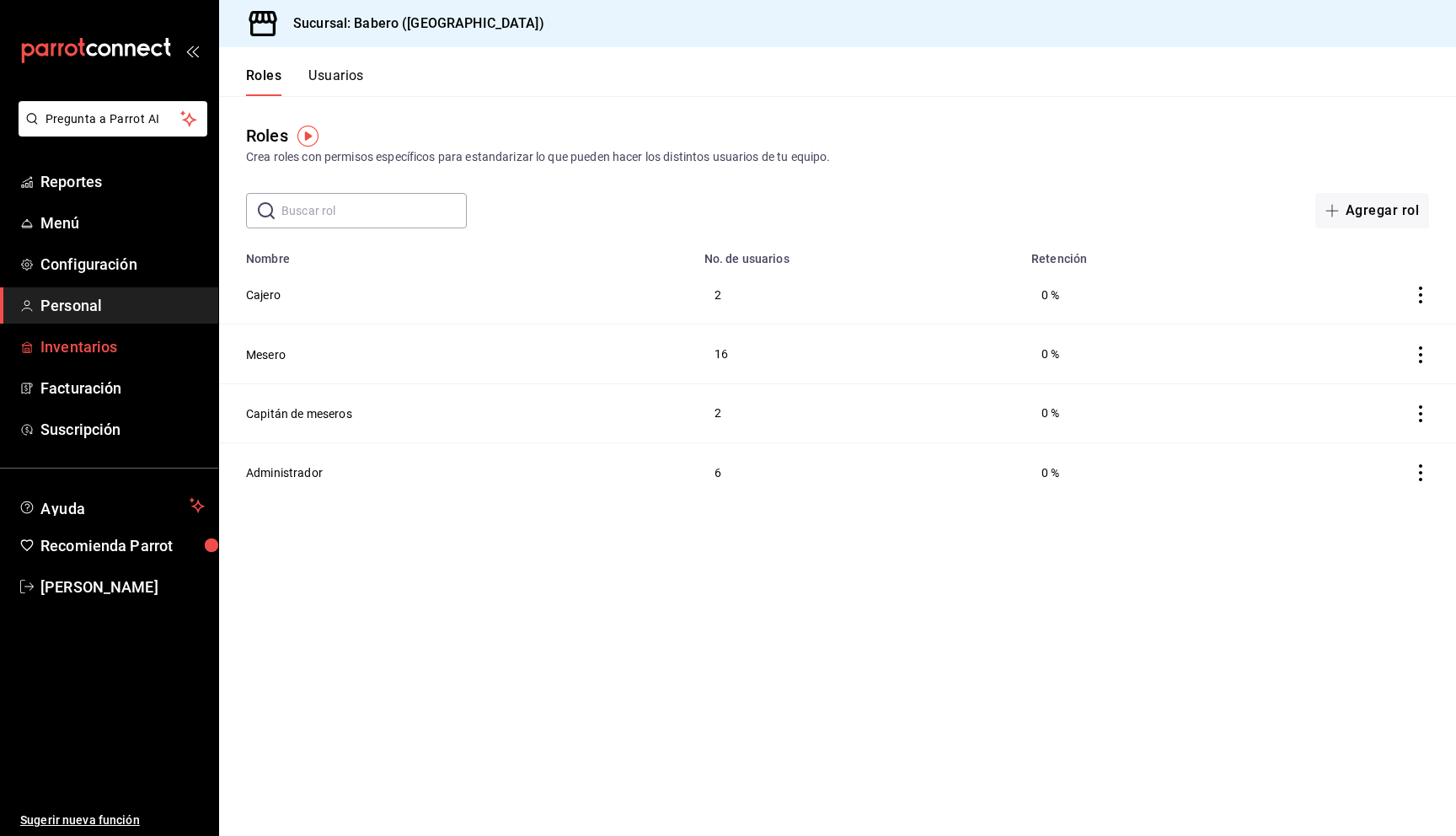
click at [89, 339] on span "Inventarios" at bounding box center [122, 347] width 164 height 23
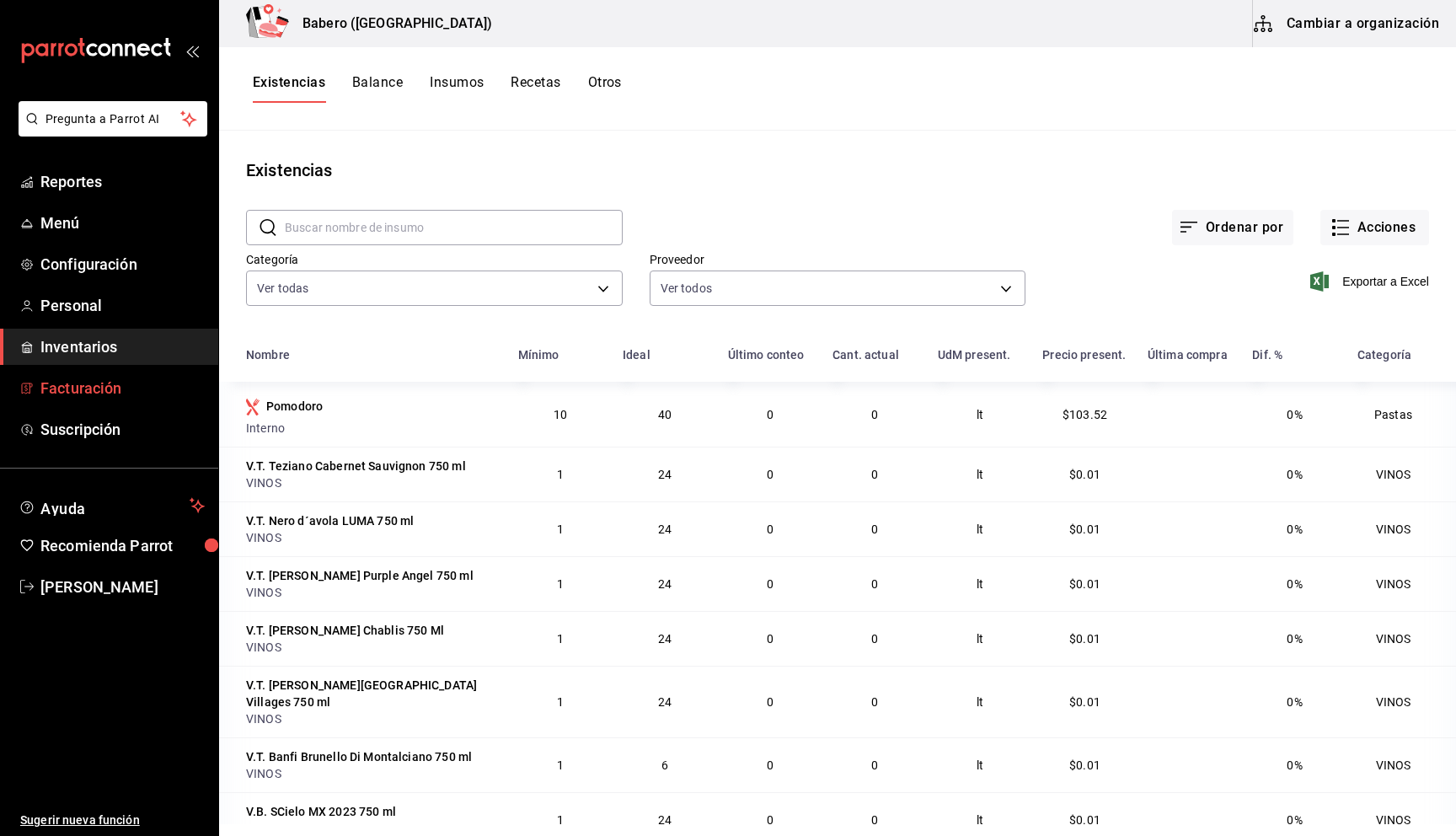
click at [102, 387] on span "Facturación" at bounding box center [122, 388] width 164 height 23
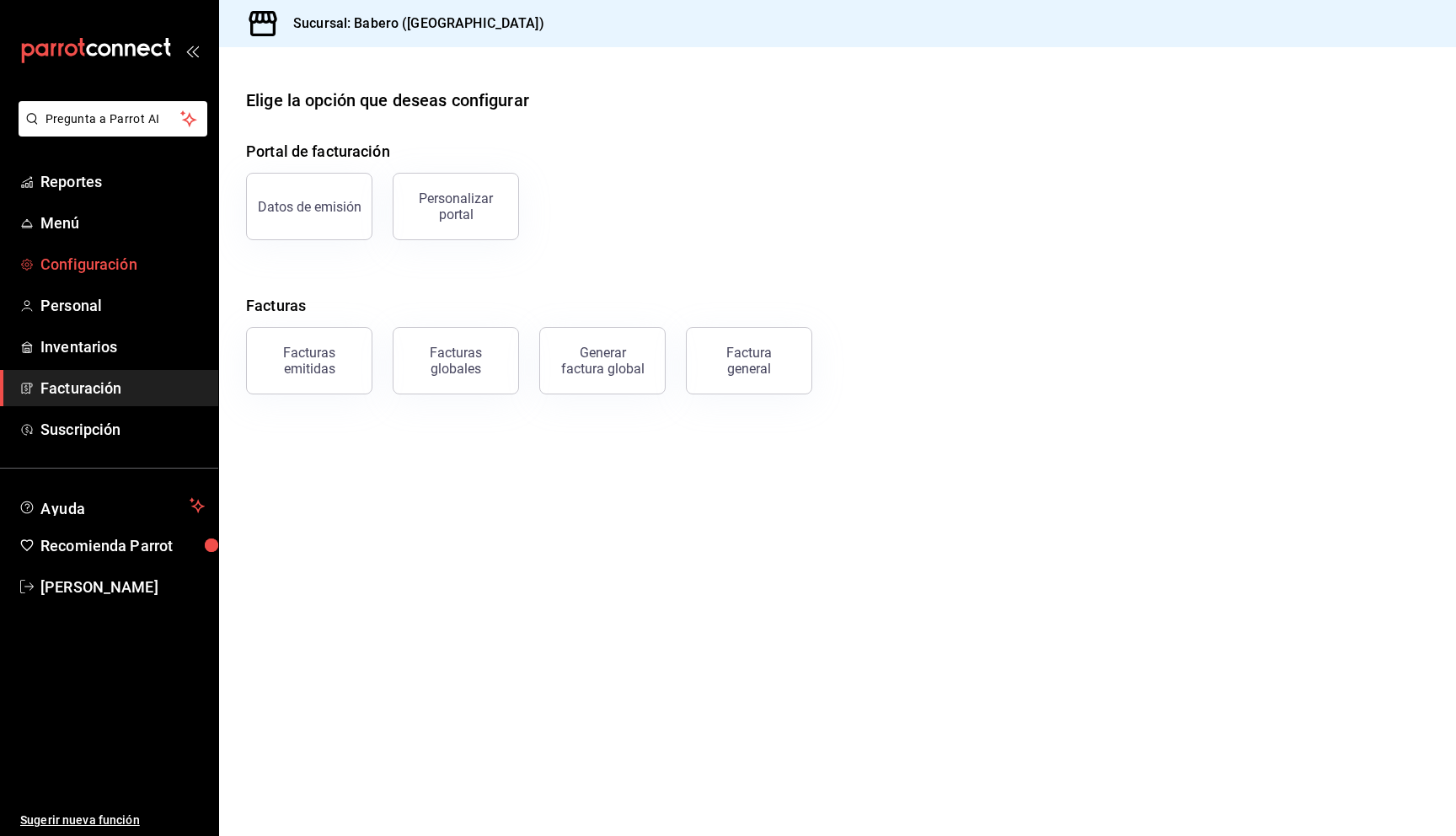
click at [84, 270] on span "Configuración" at bounding box center [122, 264] width 164 height 23
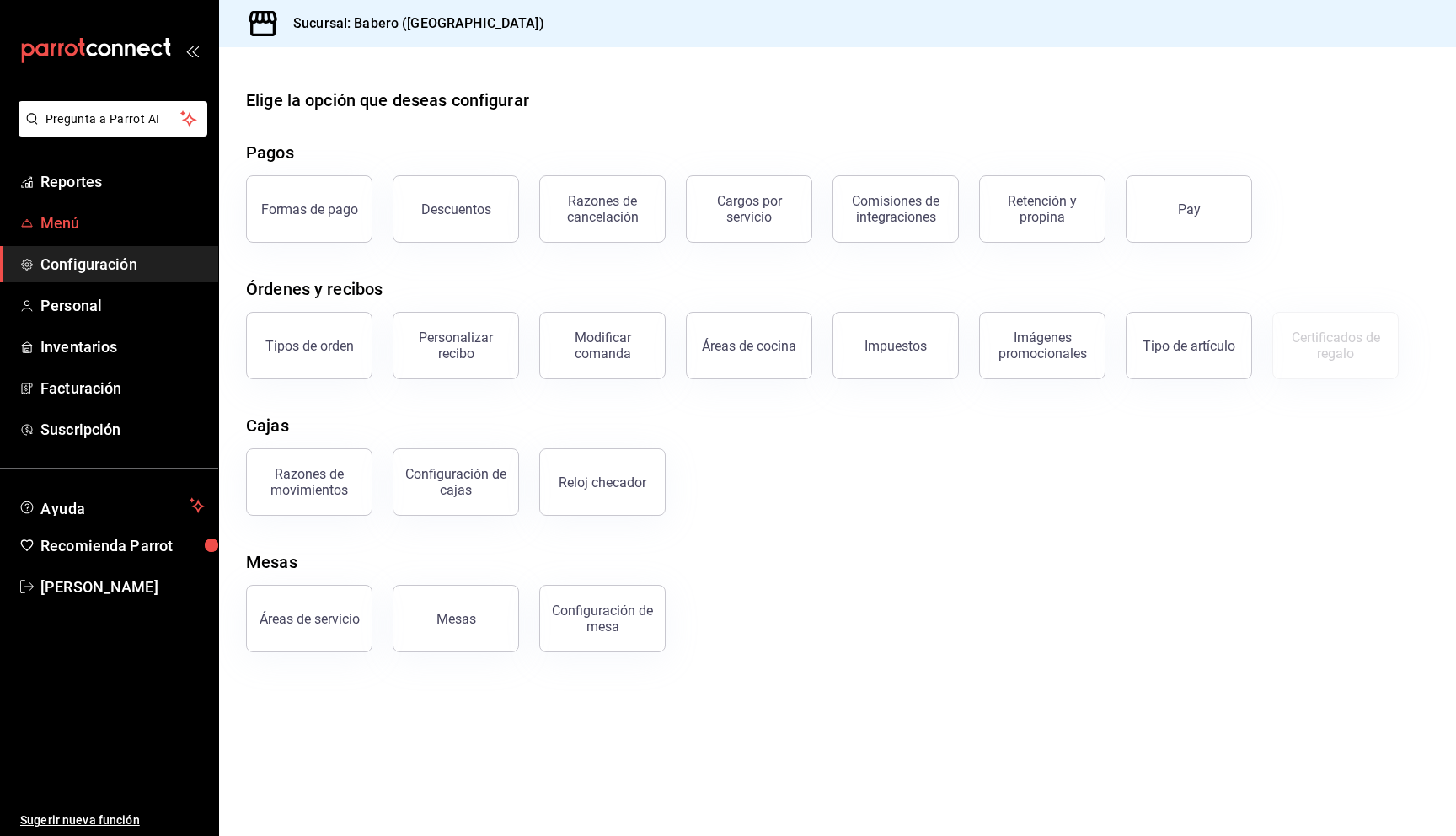
click at [71, 232] on span "Menú" at bounding box center [122, 223] width 164 height 23
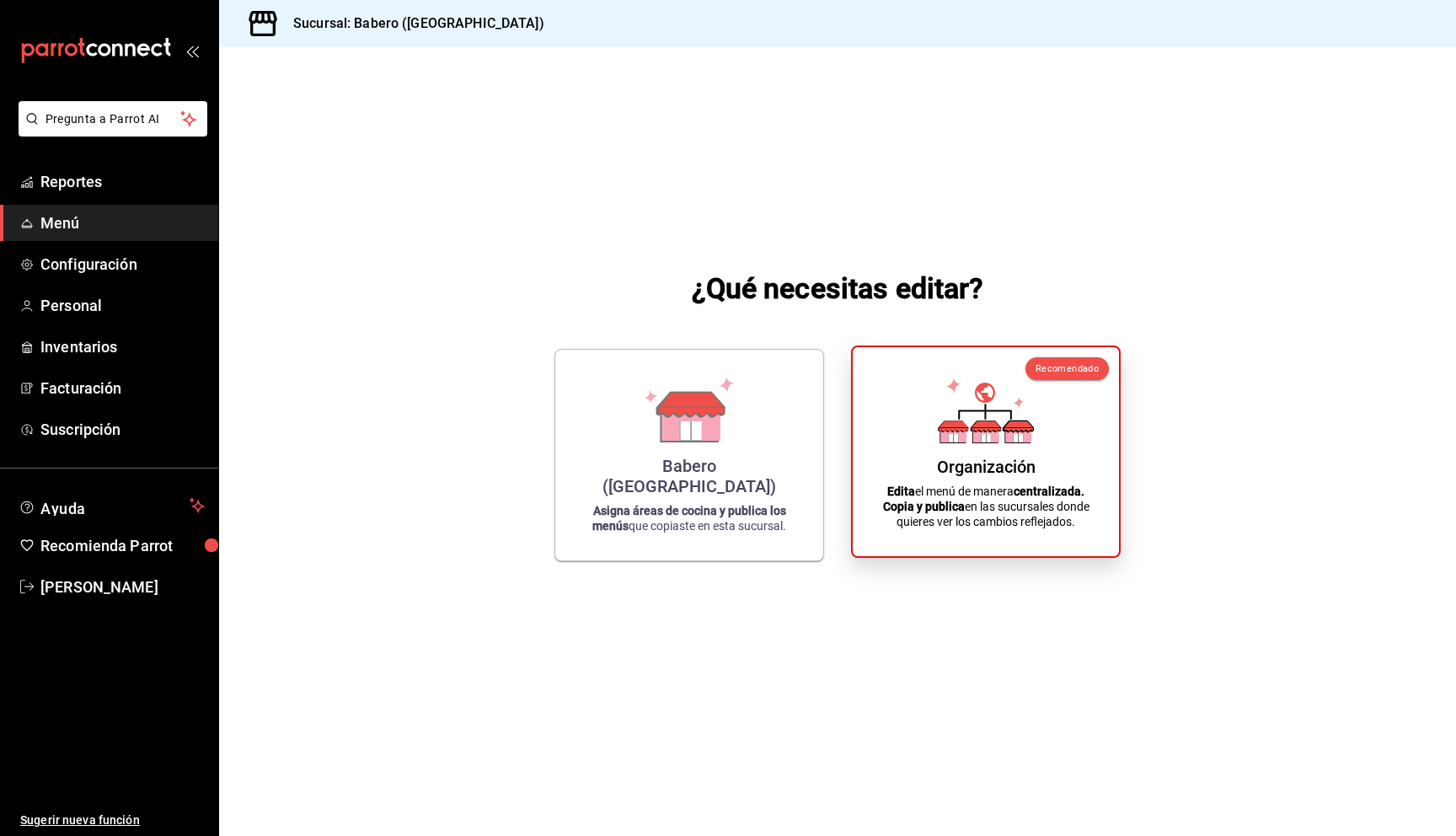
click at [979, 453] on div "Organización Edita el menú de manera centralizada. Copia y publica en las sucur…" at bounding box center [986, 451] width 226 height 182
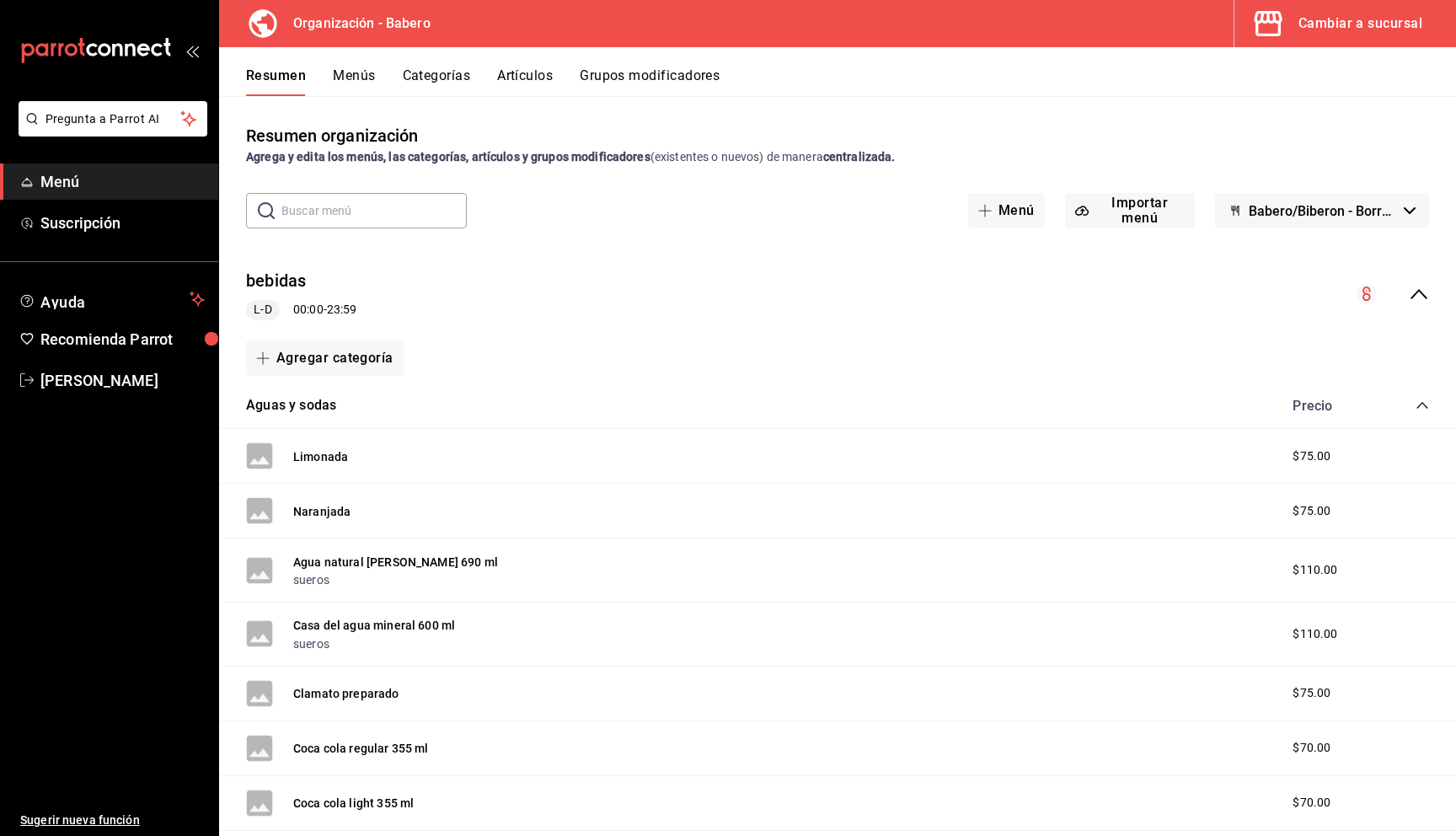
click at [355, 78] on button "Menús" at bounding box center [354, 82] width 42 height 29
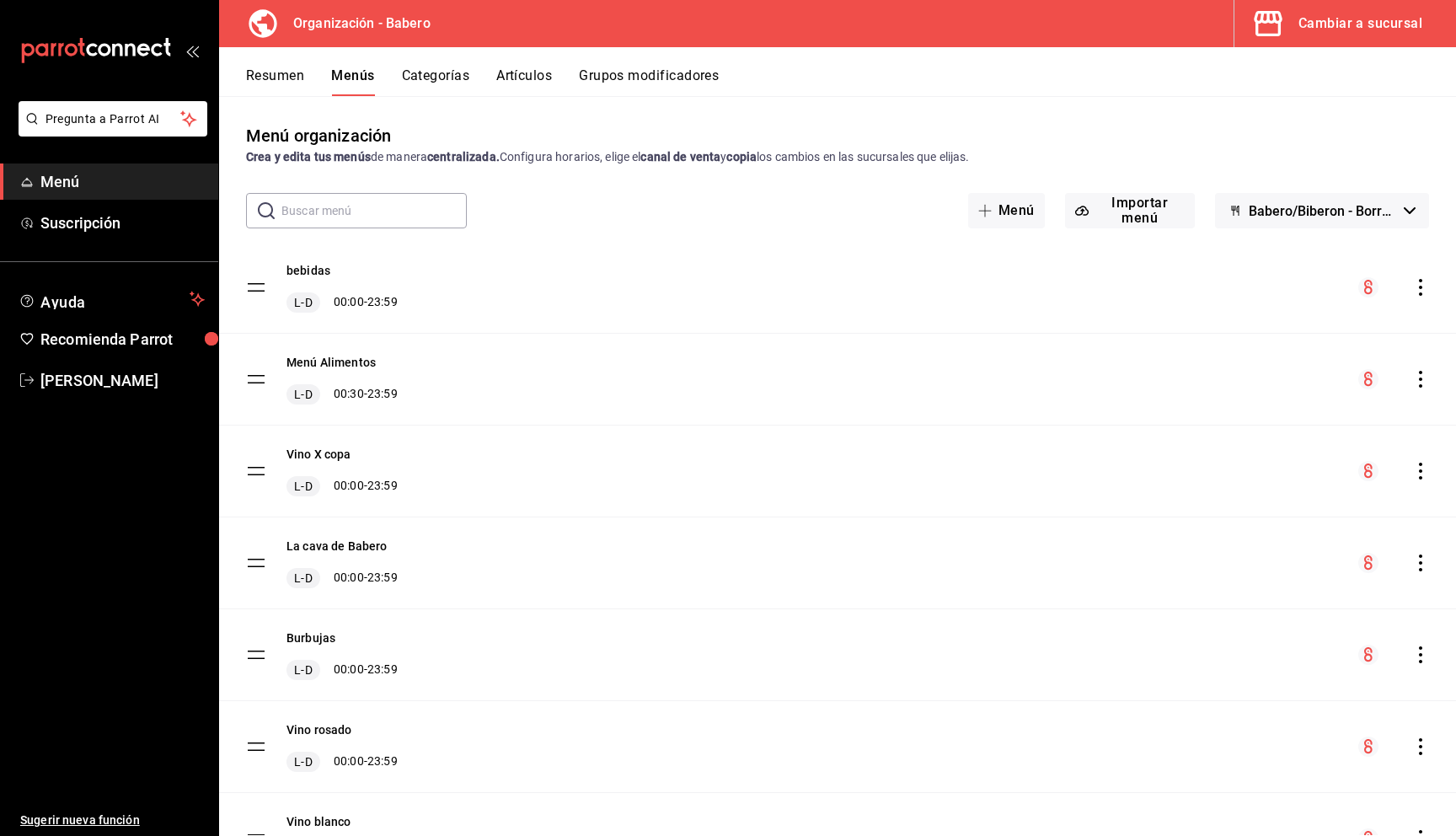
click at [454, 80] on button "Categorías" at bounding box center [436, 82] width 68 height 29
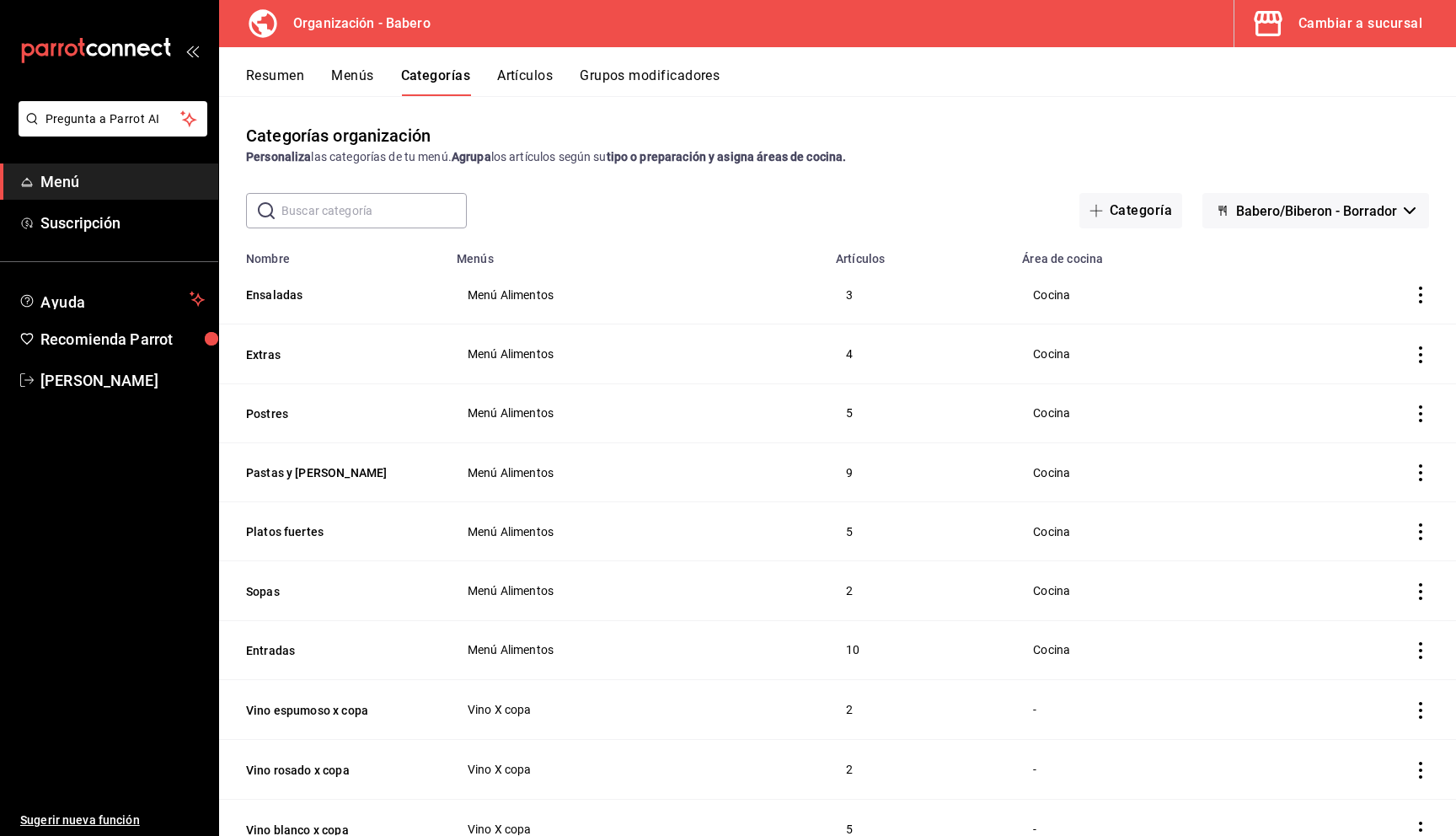
click at [539, 80] on button "Artículos" at bounding box center [525, 82] width 55 height 29
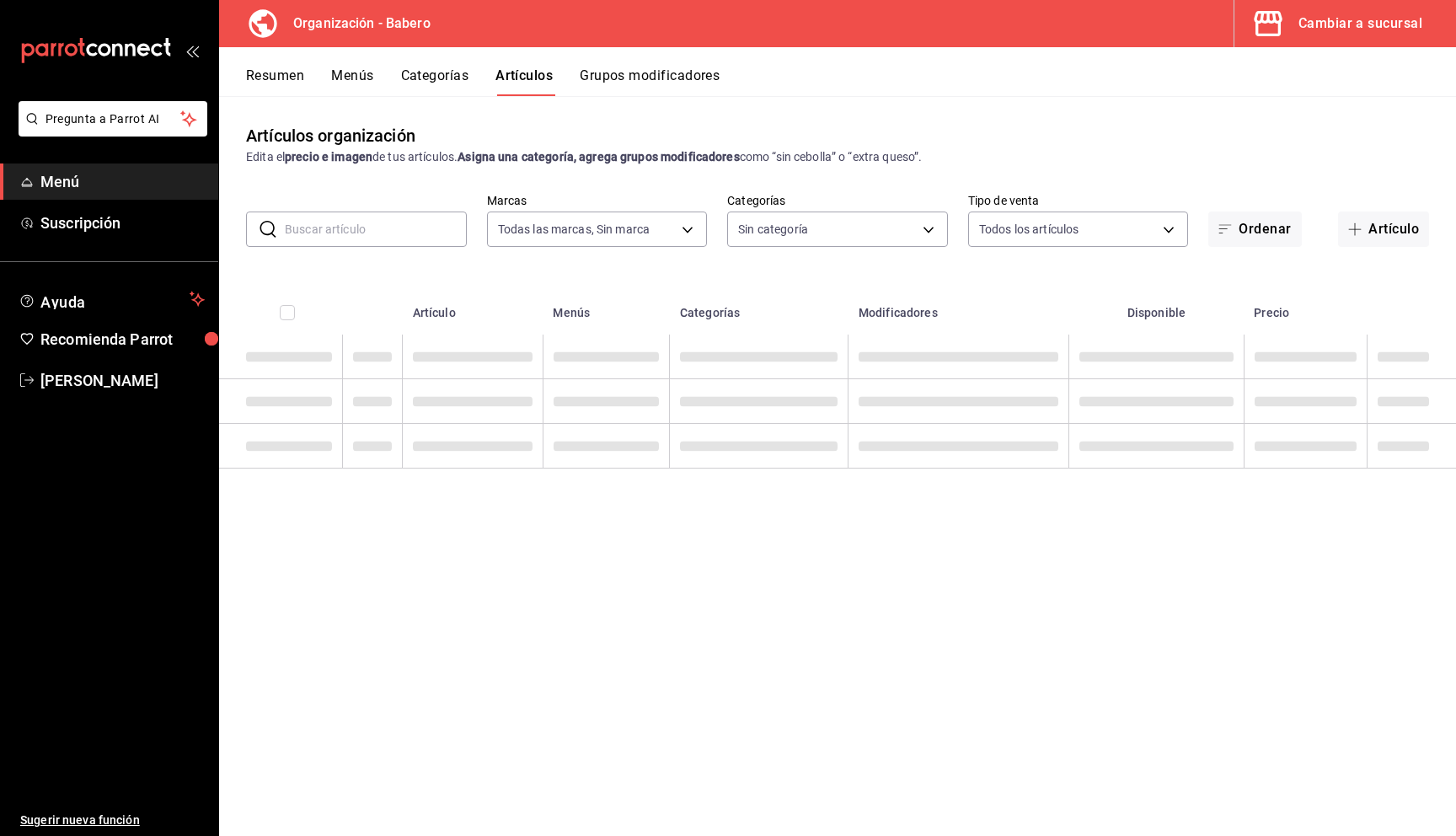
type input "a66e06f9-c574-4272-93a5-56c49c41a772"
type input "6de4fb01-8924-4b5f-b2c6-05fb00520212,d5e981f2-9595-497c-a91a-126b35bb2472,b74fb…"
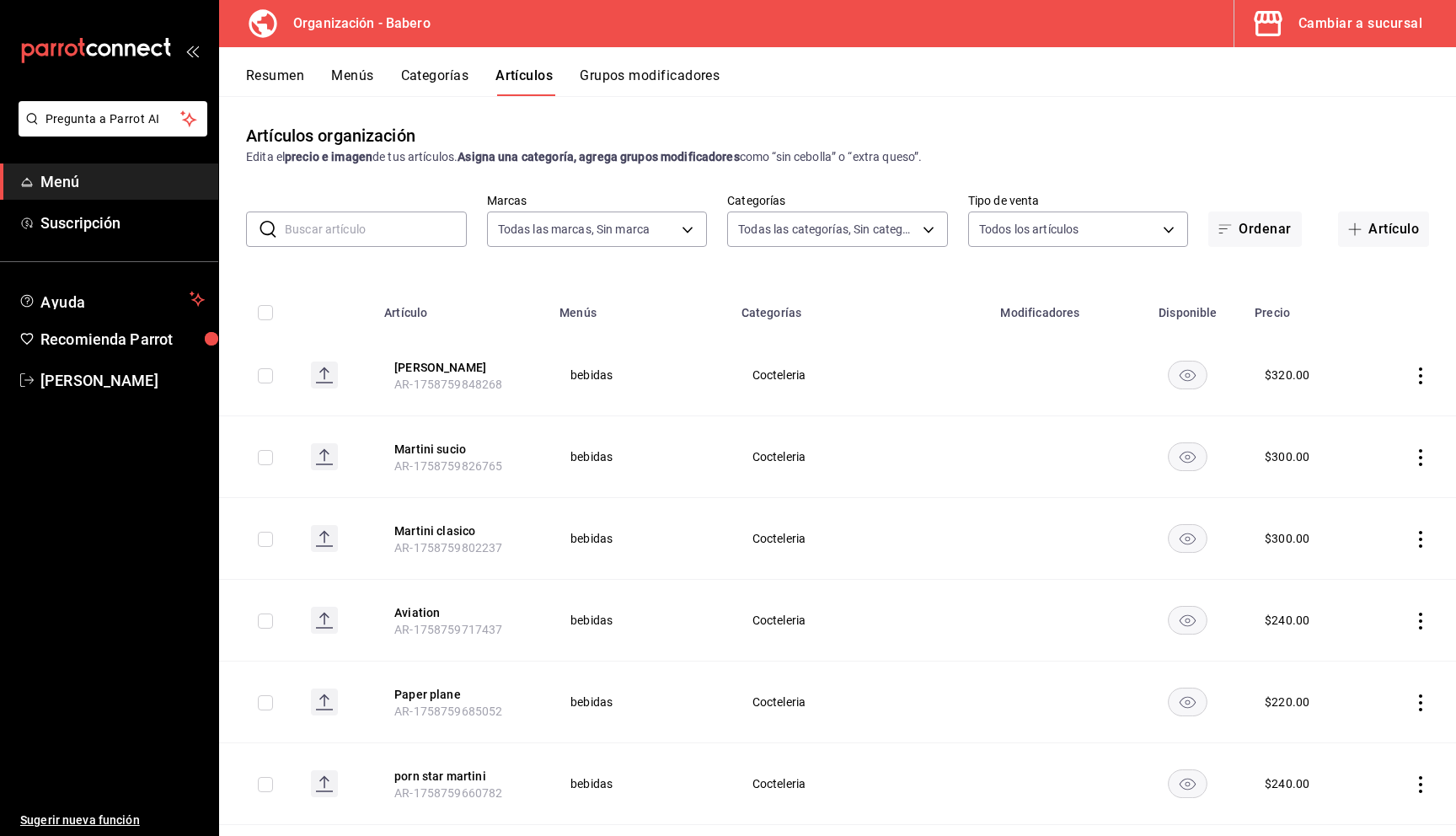
click at [635, 75] on button "Grupos modificadores" at bounding box center [649, 82] width 140 height 29
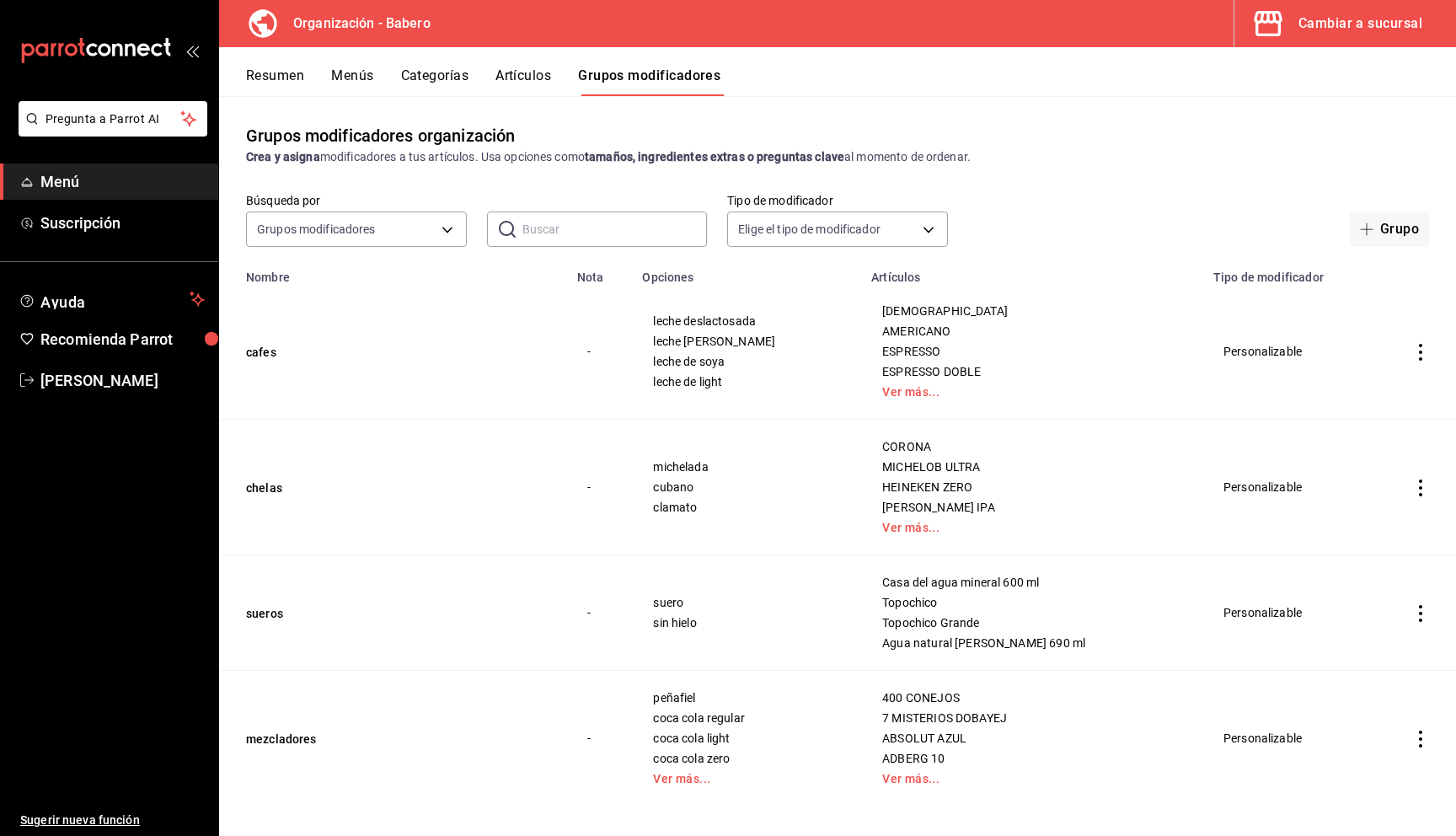
click at [199, 53] on div "mailbox folders" at bounding box center [109, 50] width 219 height 101
click at [191, 51] on icon "open_drawer_menu" at bounding box center [191, 50] width 13 height 13
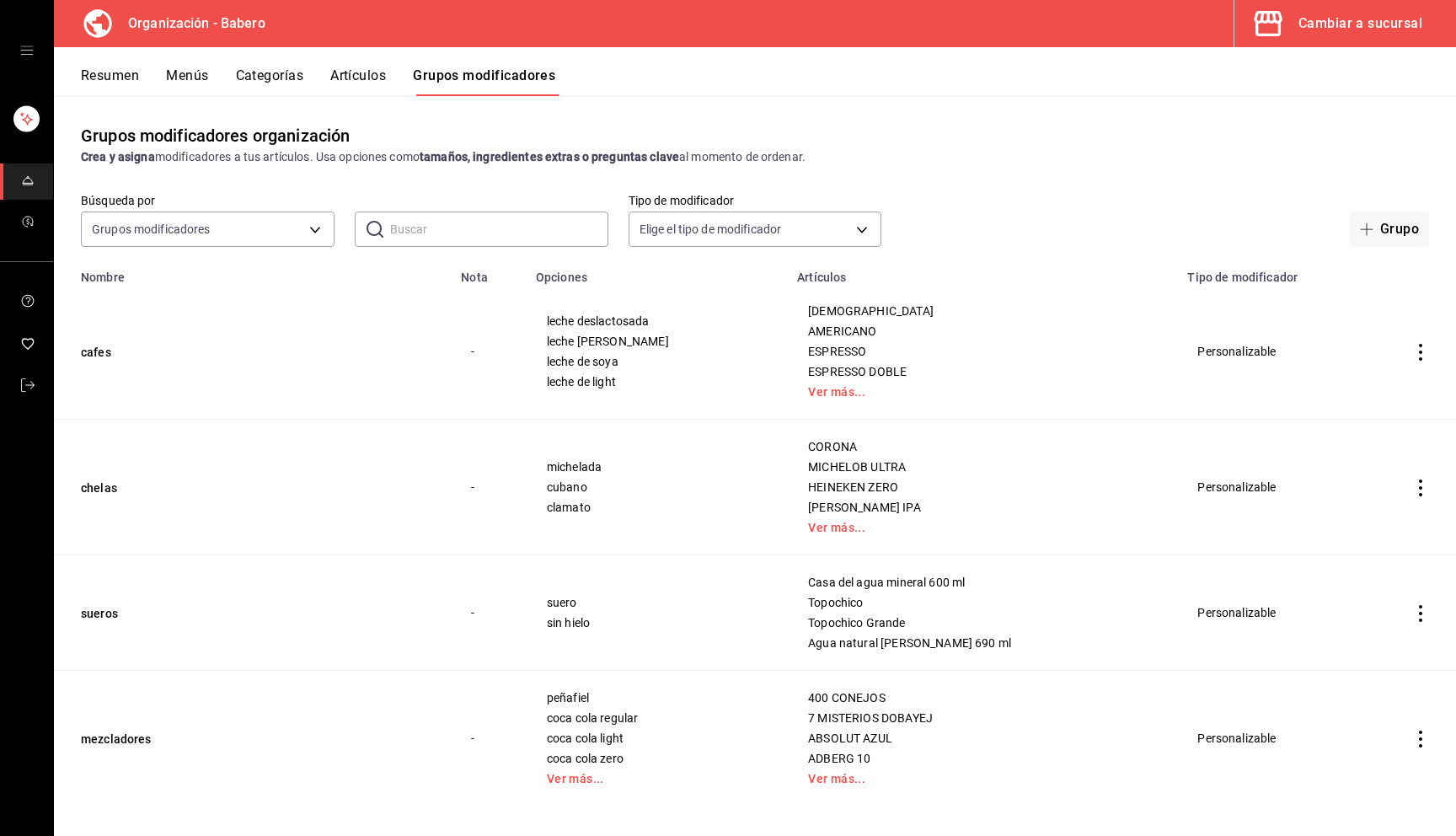
click at [32, 51] on icon "open drawer" at bounding box center [26, 50] width 13 height 13
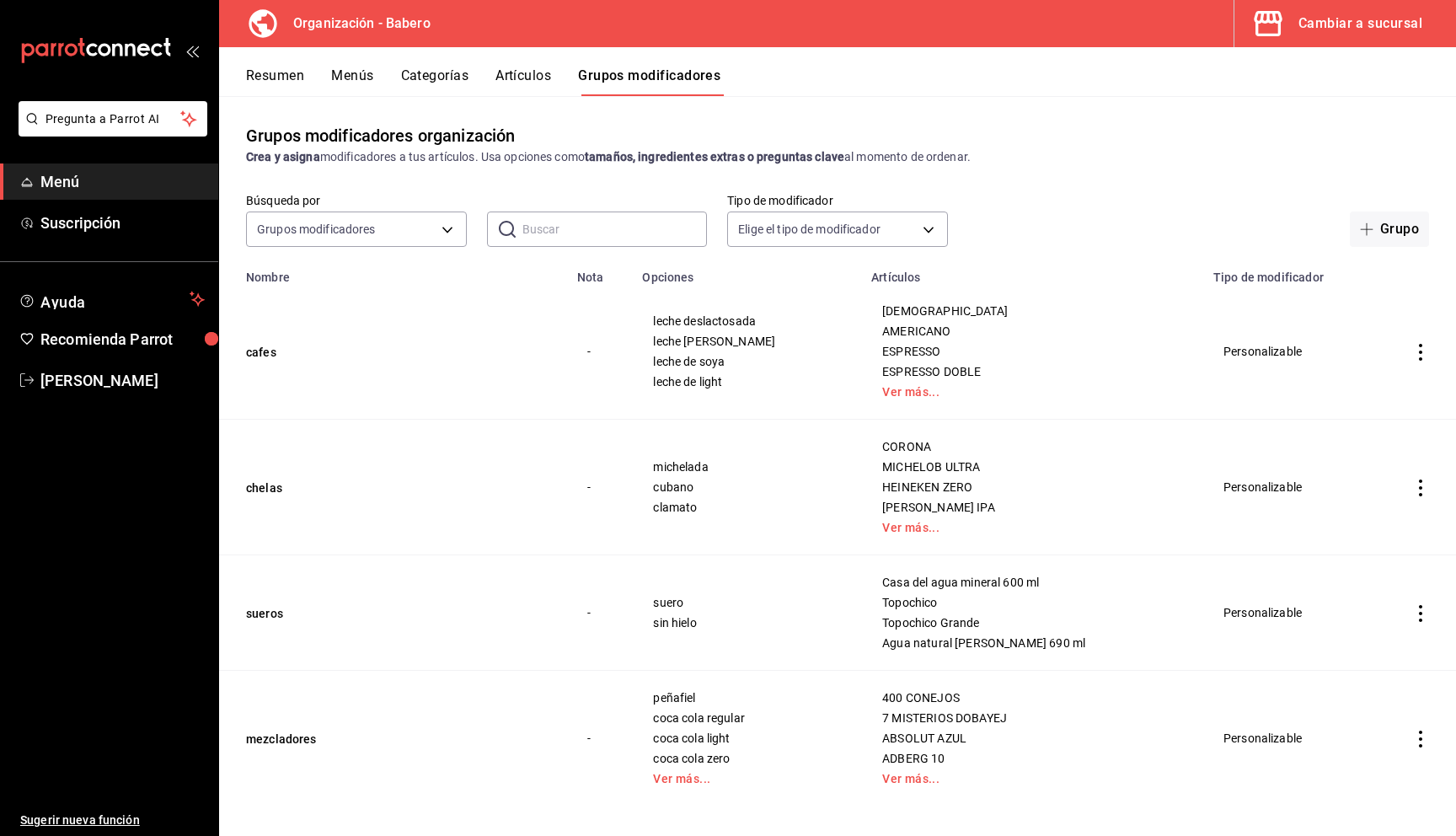
click at [57, 189] on span "Menú" at bounding box center [122, 182] width 164 height 23
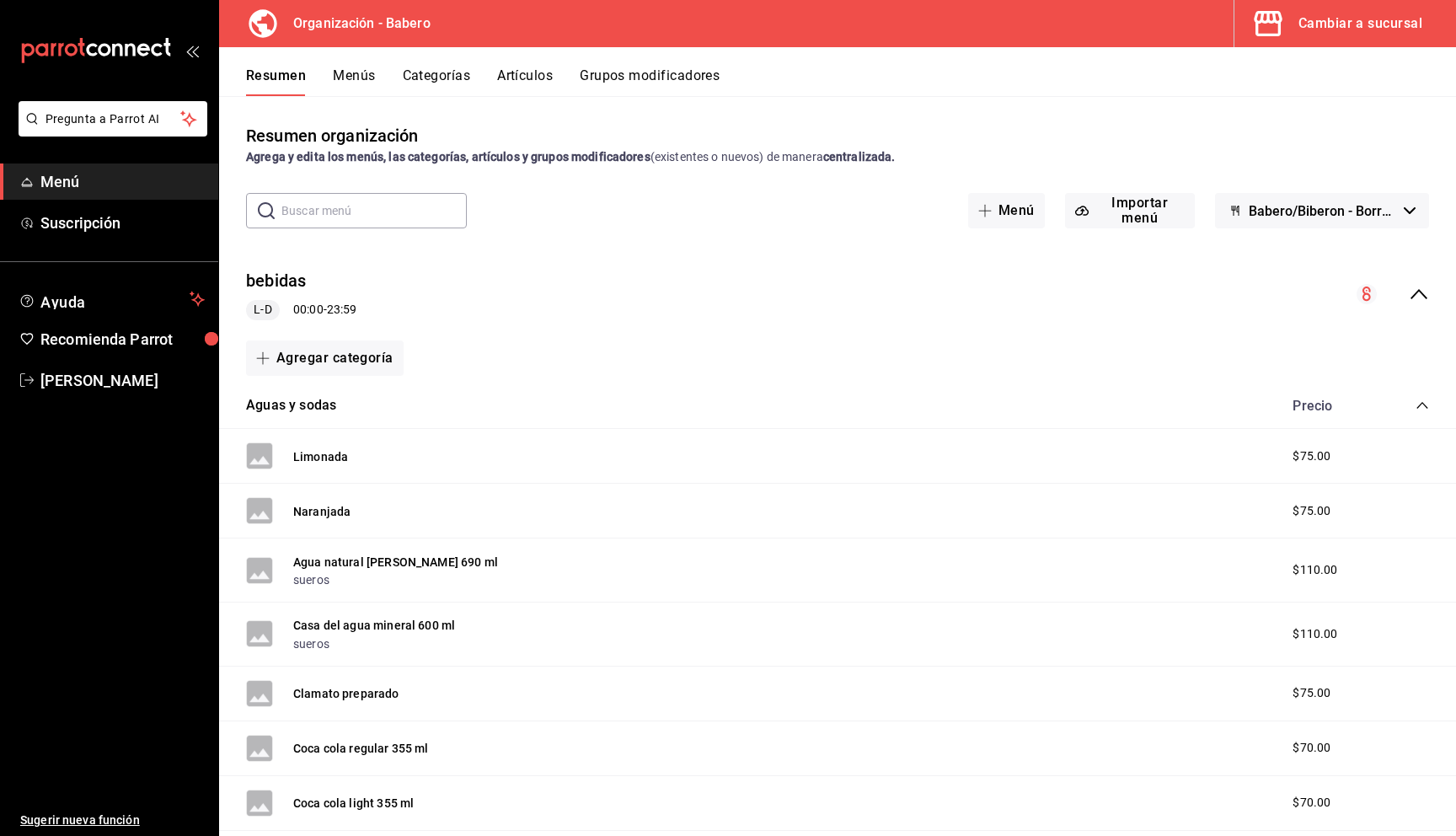
click at [189, 53] on icon "open_drawer_menu" at bounding box center [191, 50] width 13 height 13
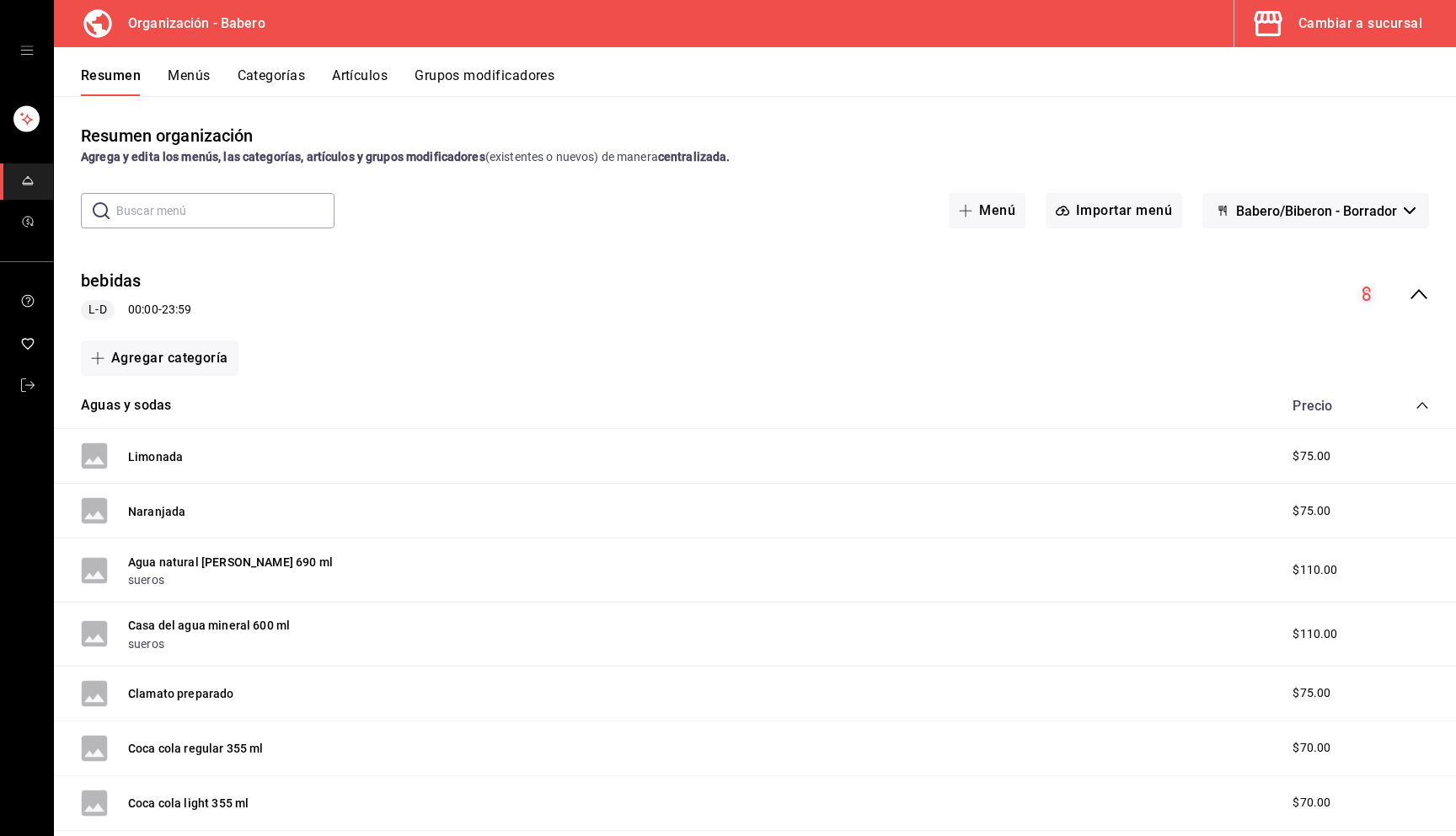
click at [32, 54] on icon "open drawer" at bounding box center [26, 50] width 13 height 13
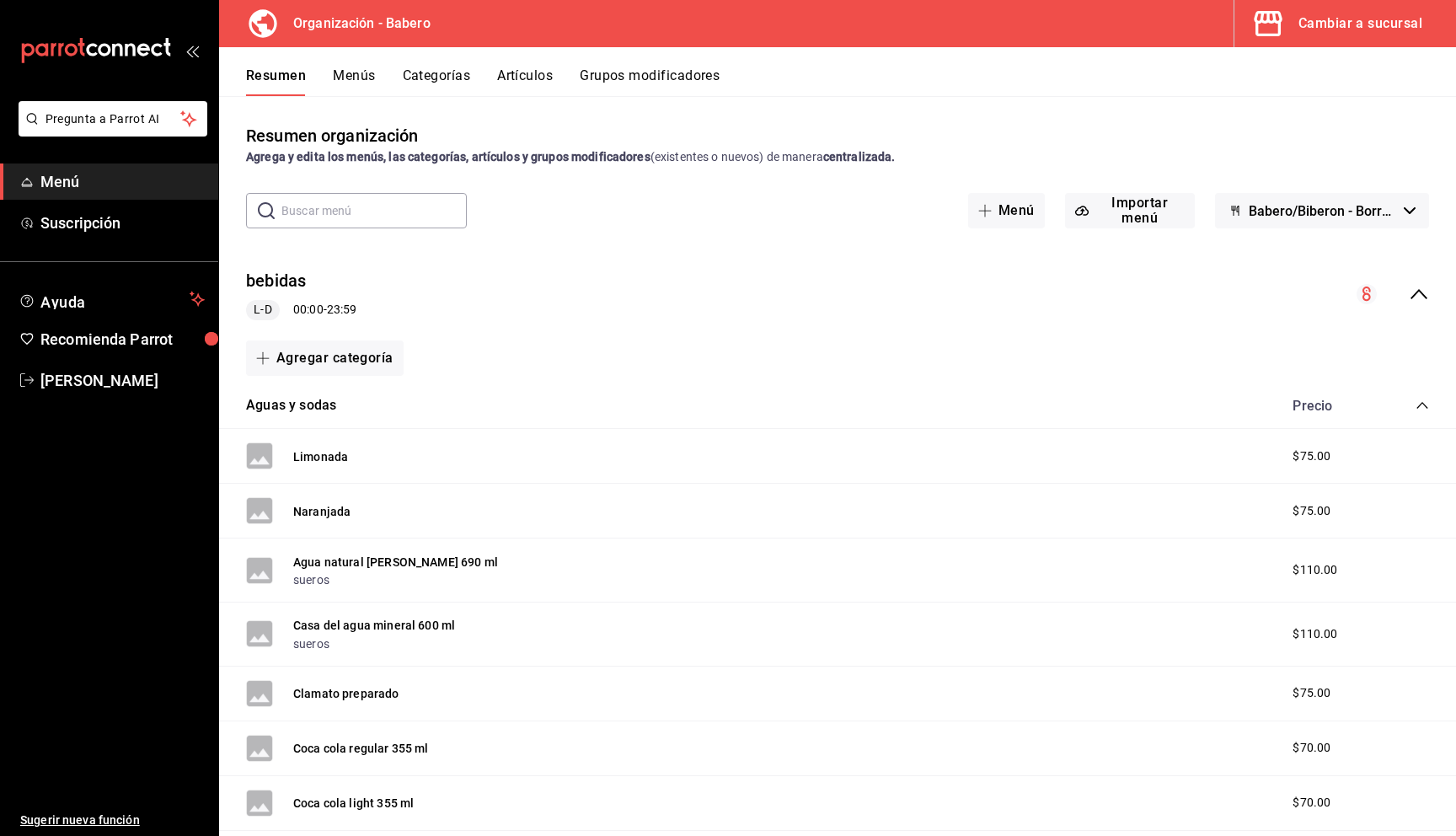
click at [48, 53] on icon "mailbox folders" at bounding box center [96, 50] width 152 height 25
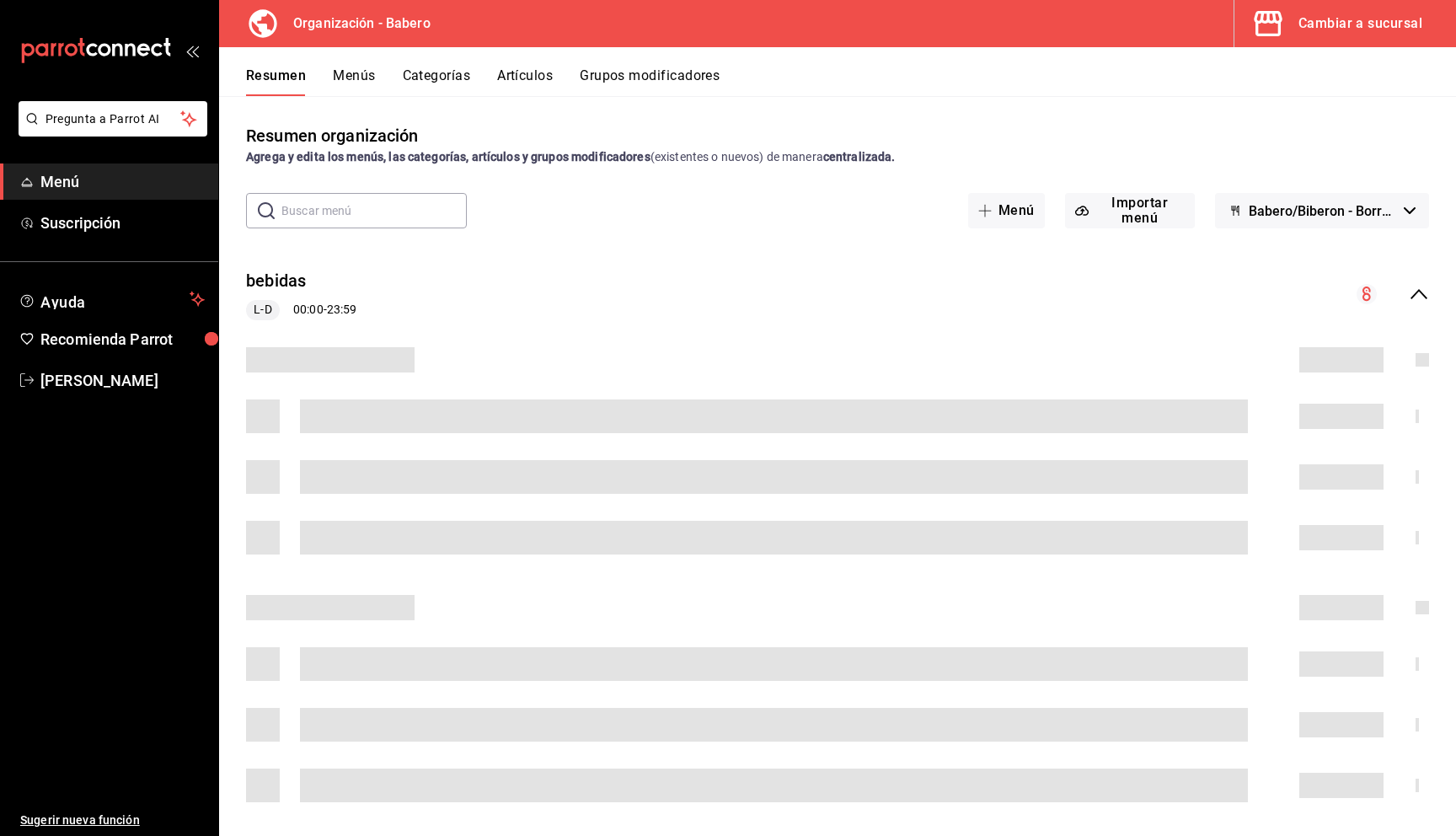
click at [48, 53] on icon "mailbox folders" at bounding box center [96, 50] width 152 height 25
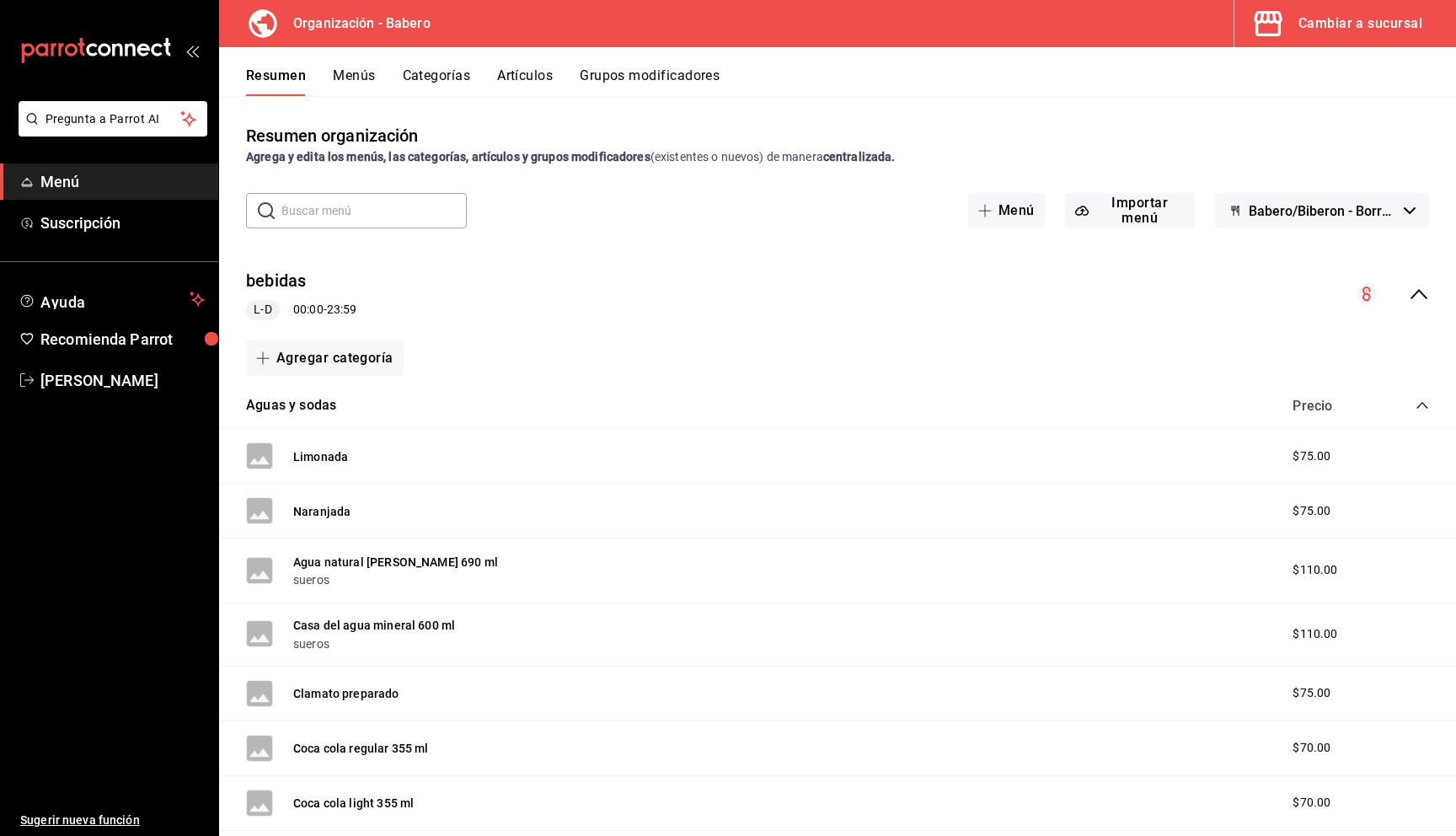
click at [355, 21] on h3 "Organización - Babero" at bounding box center [355, 23] width 151 height 20
click at [263, 23] on icon at bounding box center [262, 24] width 33 height 33
click at [1366, 25] on div "Cambiar a sucursal" at bounding box center [1360, 23] width 124 height 24
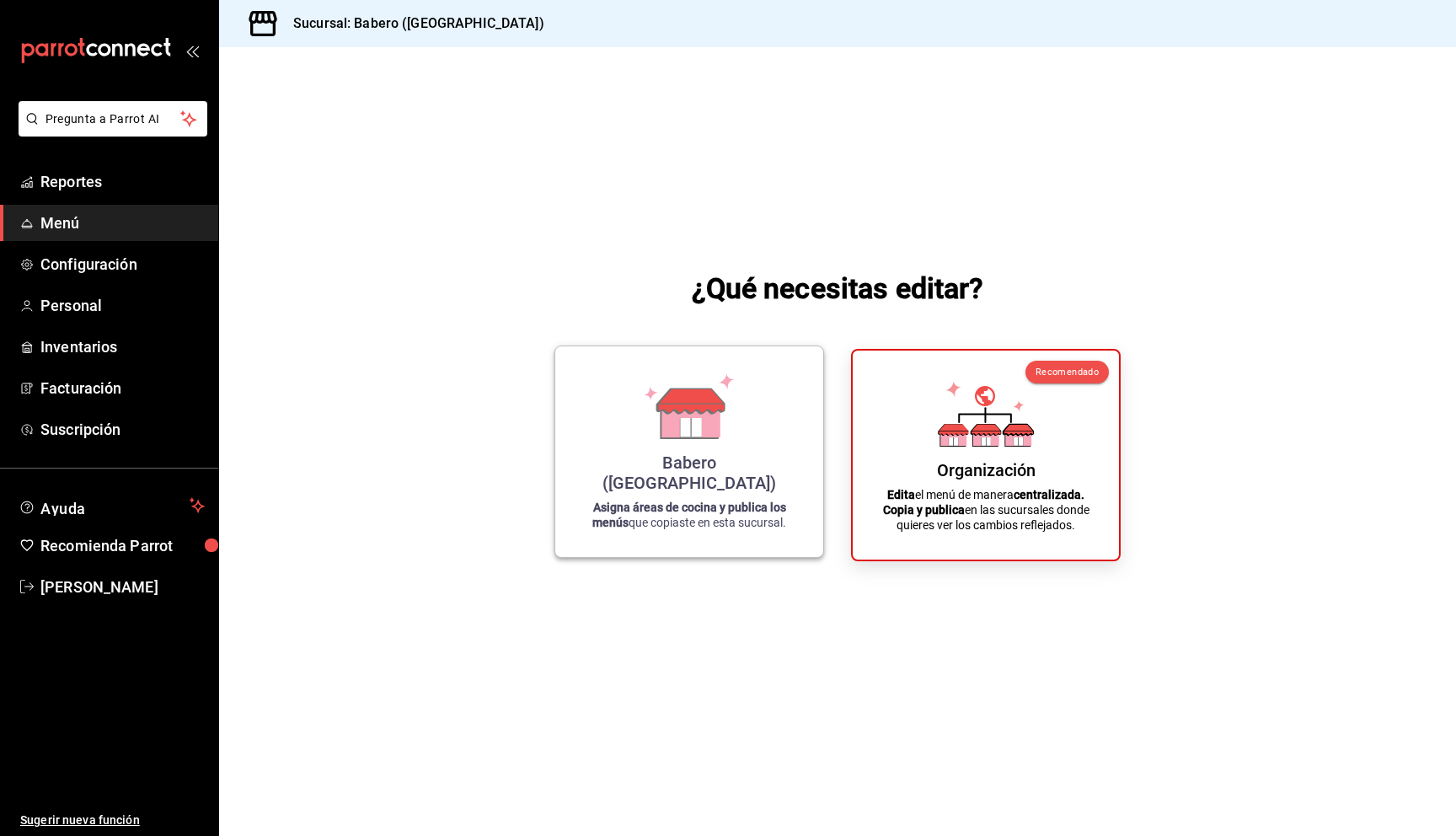
click at [662, 433] on icon at bounding box center [691, 419] width 58 height 36
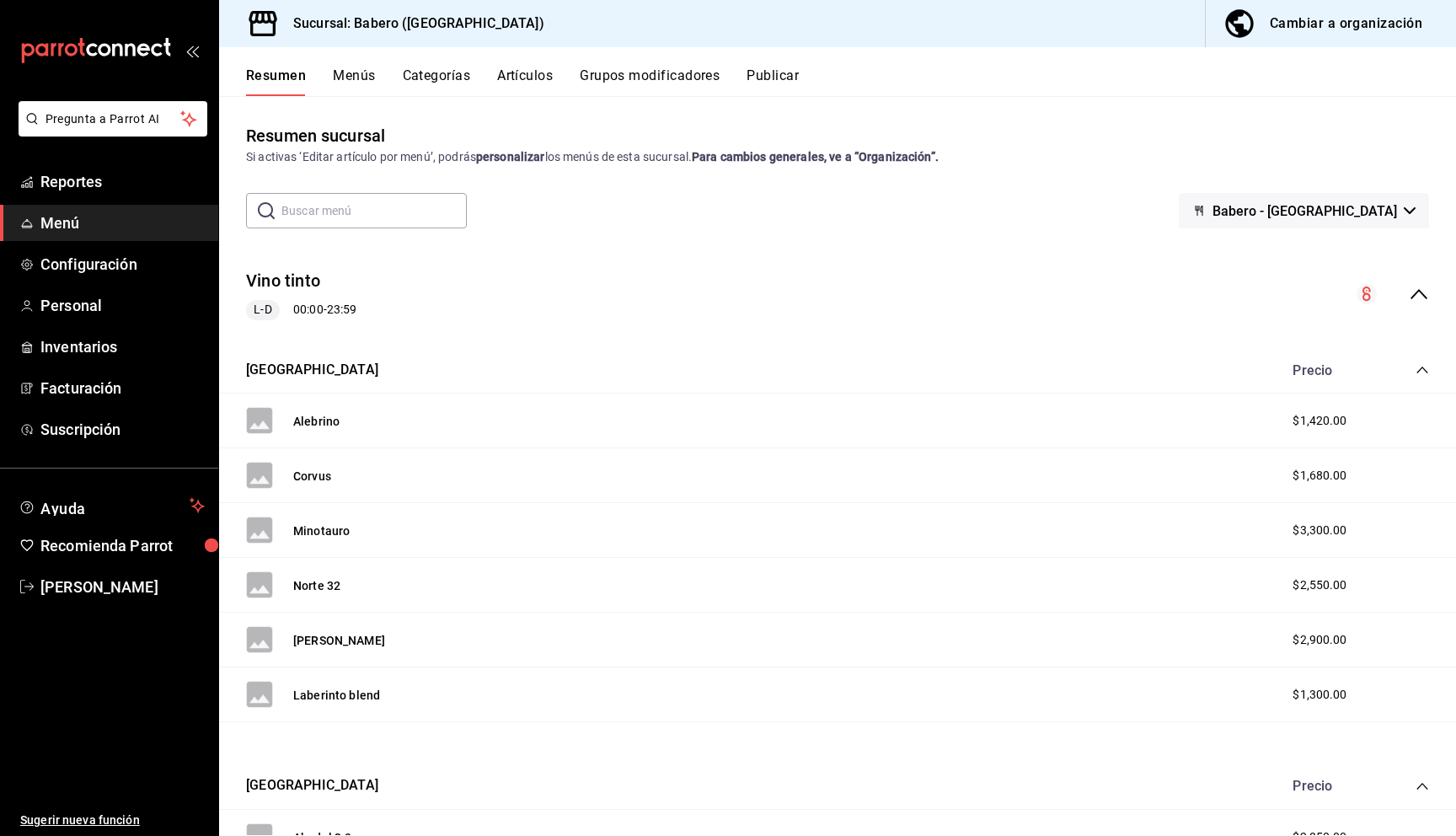
scroll to position [1, 0]
click at [95, 582] on span "[PERSON_NAME]" at bounding box center [122, 587] width 164 height 23
